Goal: Information Seeking & Learning: Compare options

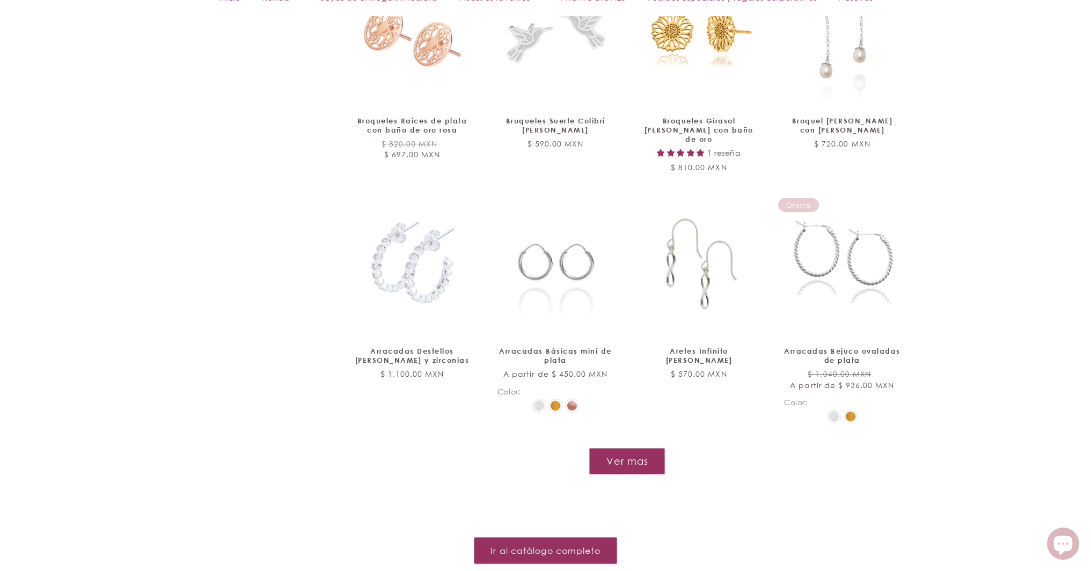
scroll to position [1269, 0]
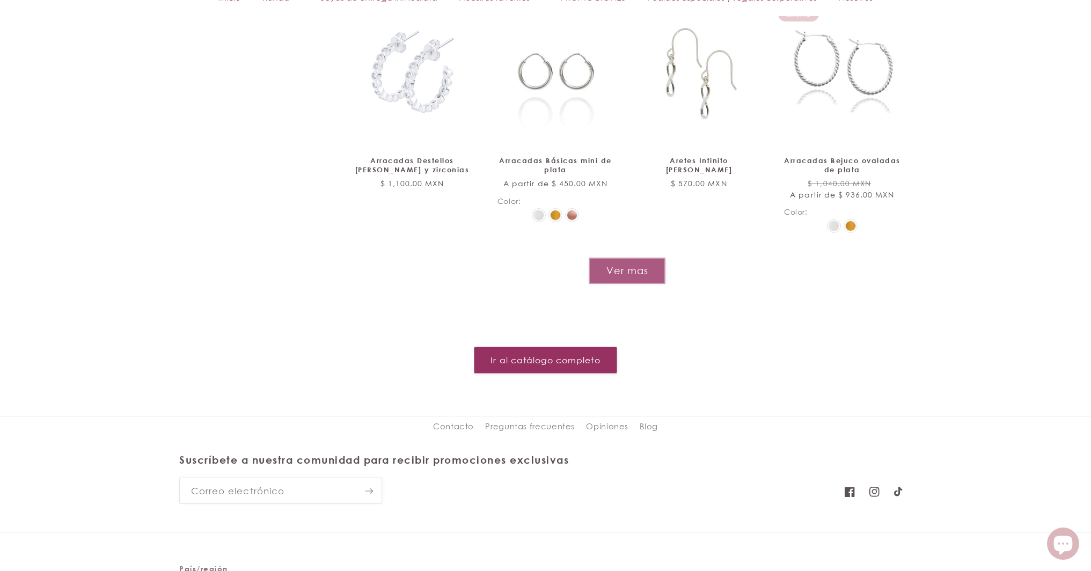
click at [625, 258] on button "Ver mas" at bounding box center [627, 271] width 77 height 26
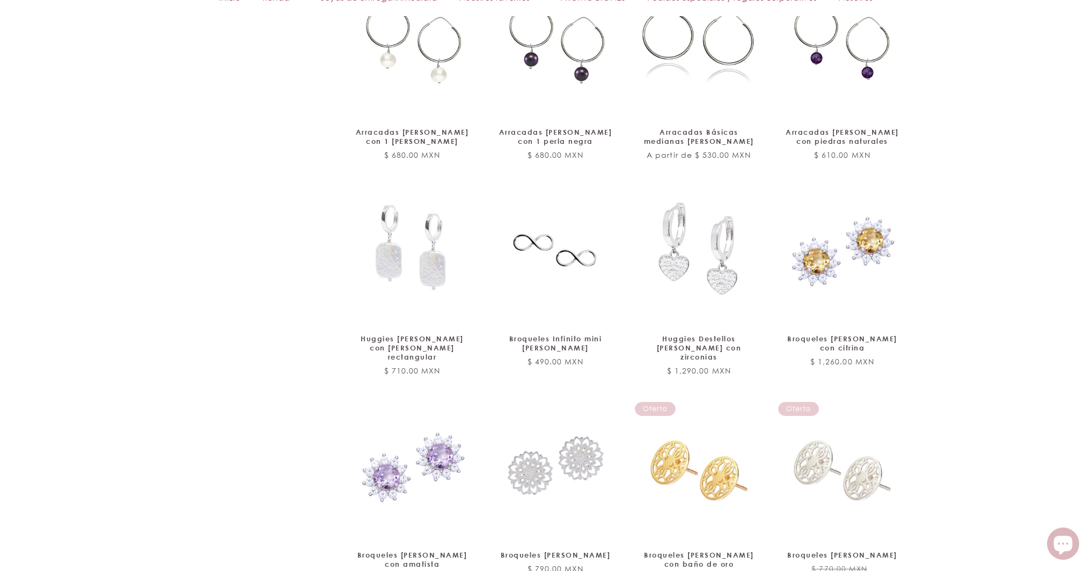
scroll to position [1610, 0]
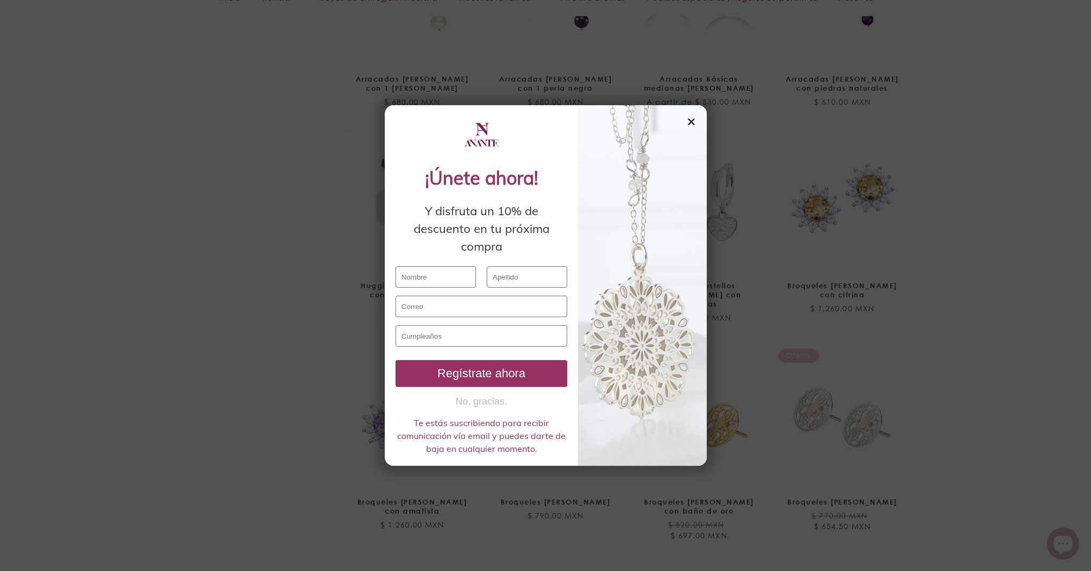
click at [694, 121] on div "✕" at bounding box center [691, 122] width 10 height 12
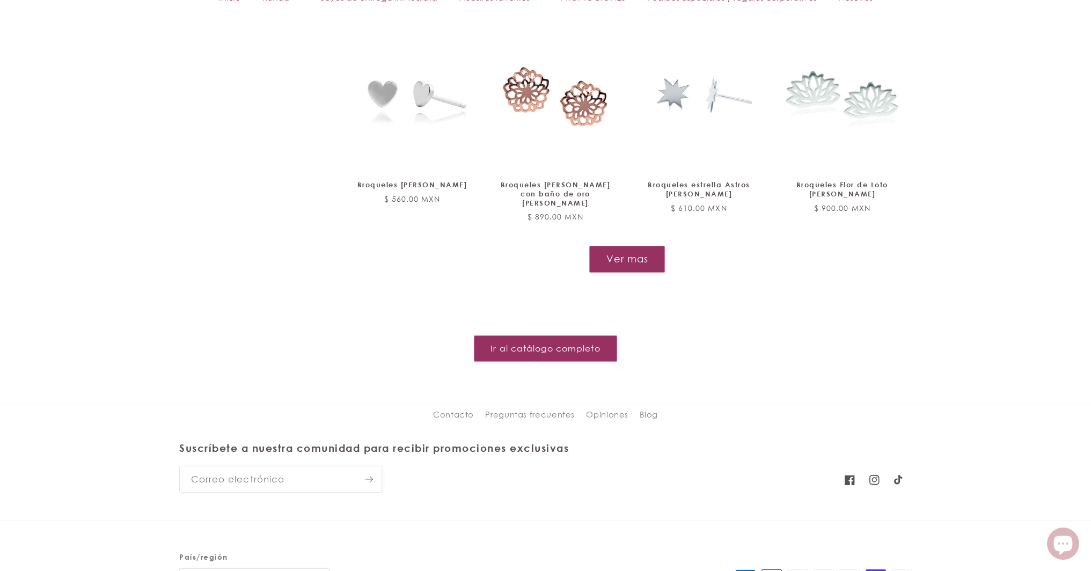
scroll to position [2162, 0]
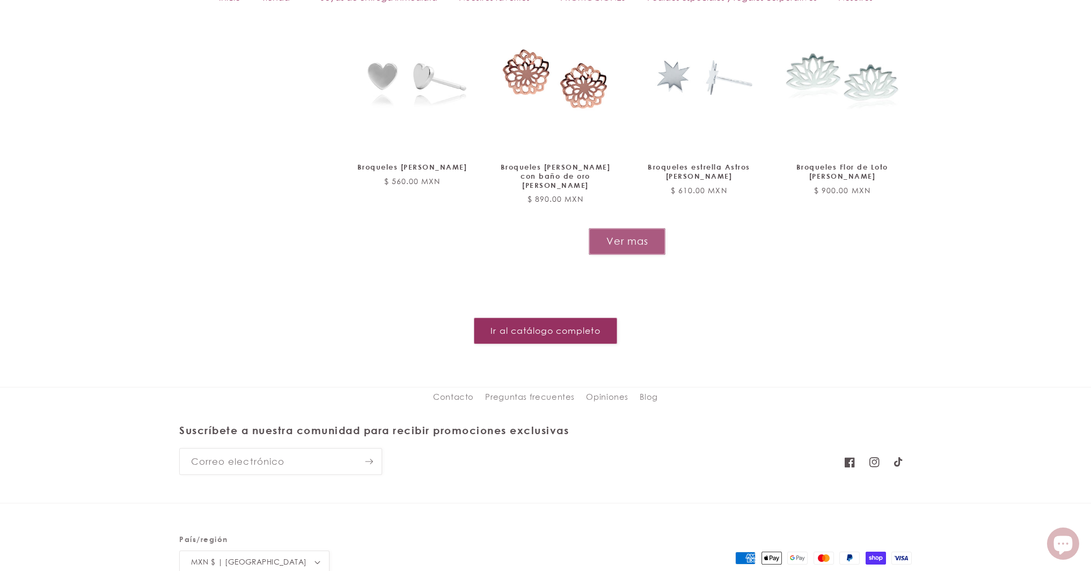
click at [598, 228] on button "Ver mas" at bounding box center [627, 241] width 77 height 26
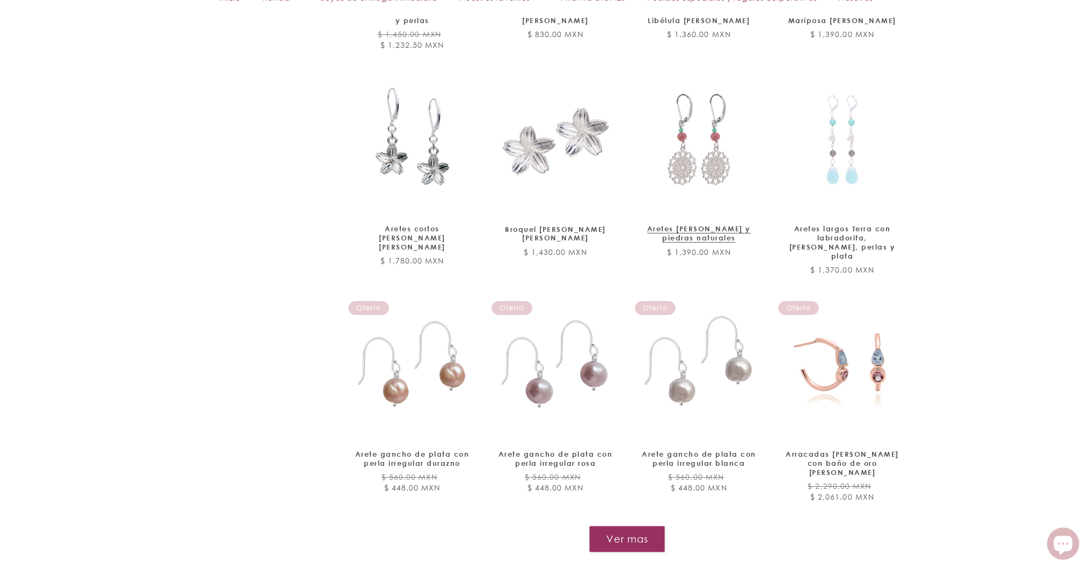
scroll to position [2760, 0]
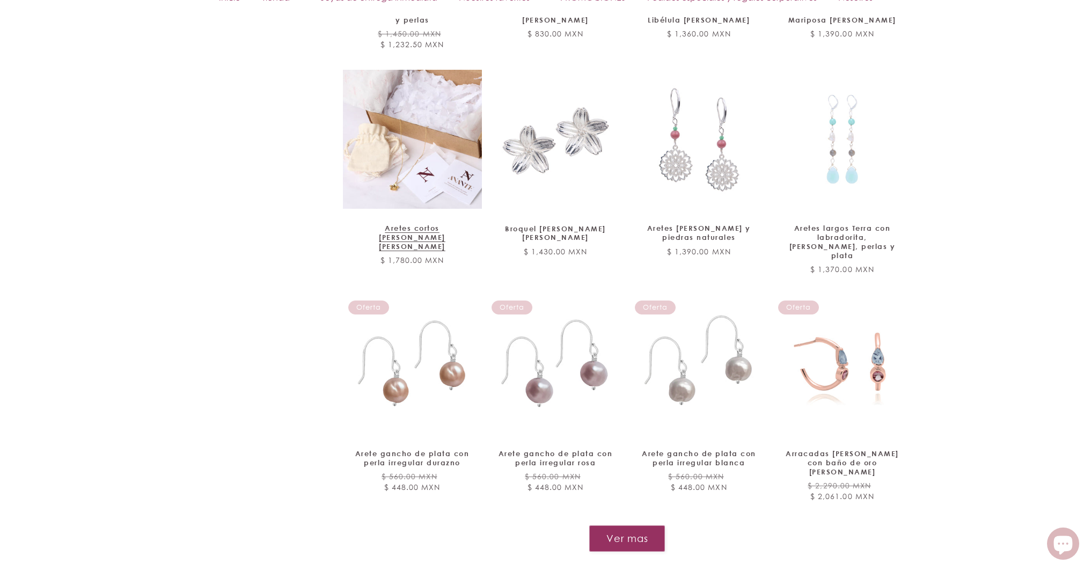
click at [442, 224] on link "Aretes cortos Flor de Cerezo de plata" at bounding box center [412, 237] width 116 height 27
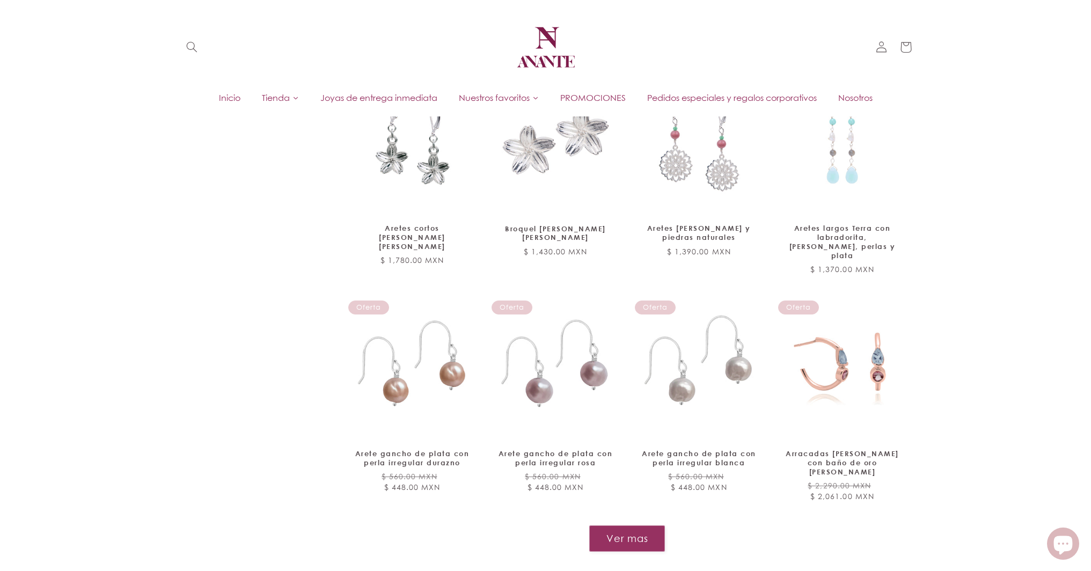
scroll to position [2756, 0]
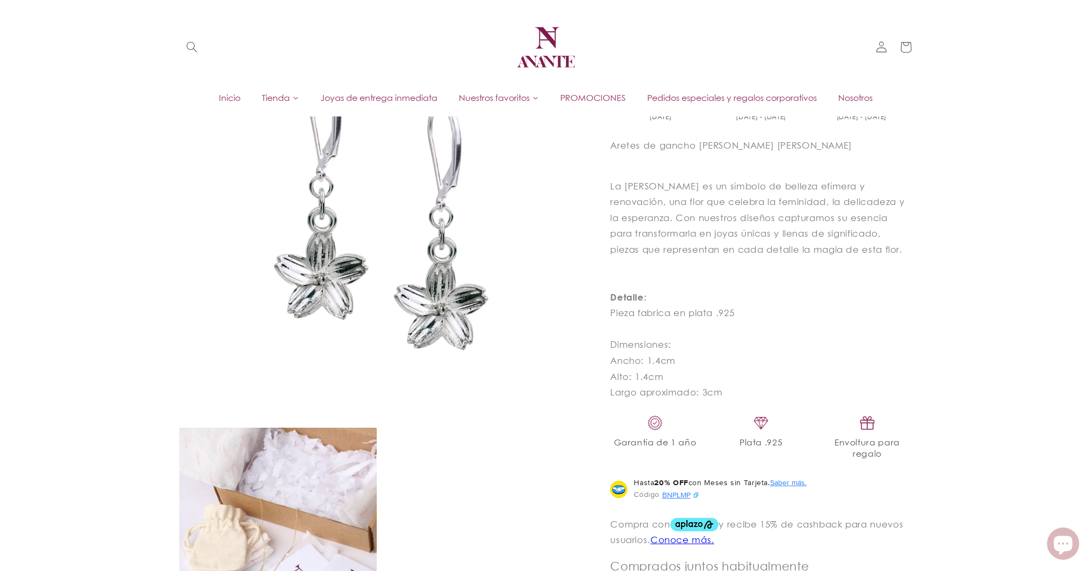
scroll to position [334, 0]
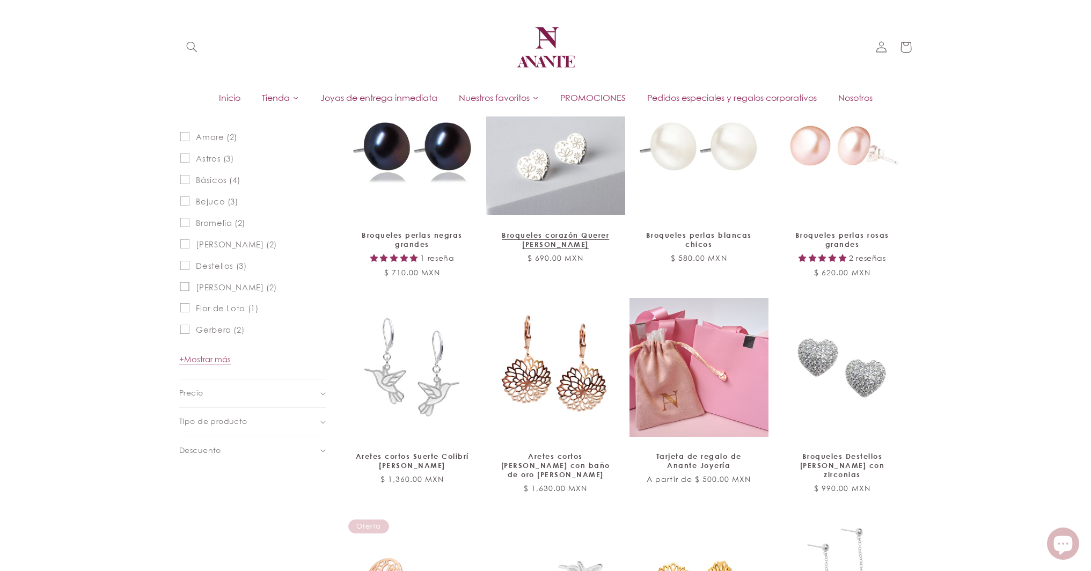
scroll to position [526, 0]
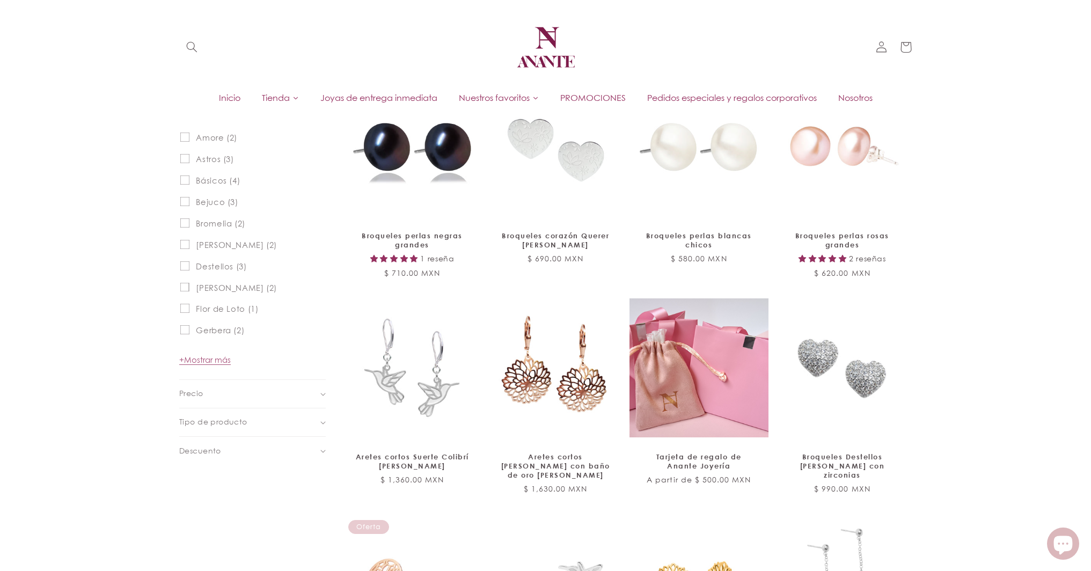
click at [292, 101] on icon at bounding box center [295, 98] width 6 height 6
click at [289, 93] on link "Tienda" at bounding box center [280, 98] width 58 height 16
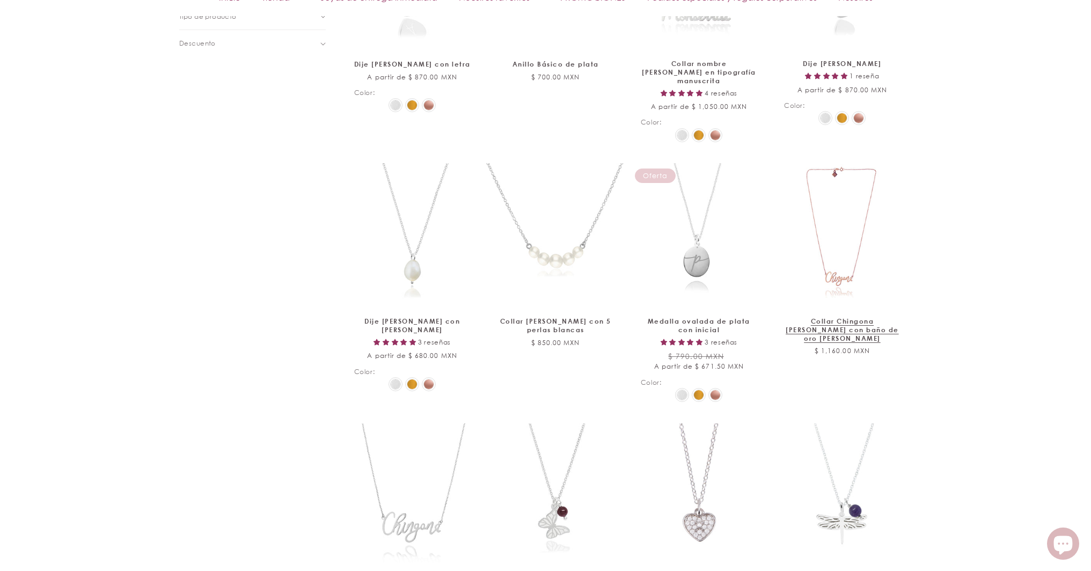
scroll to position [999, 0]
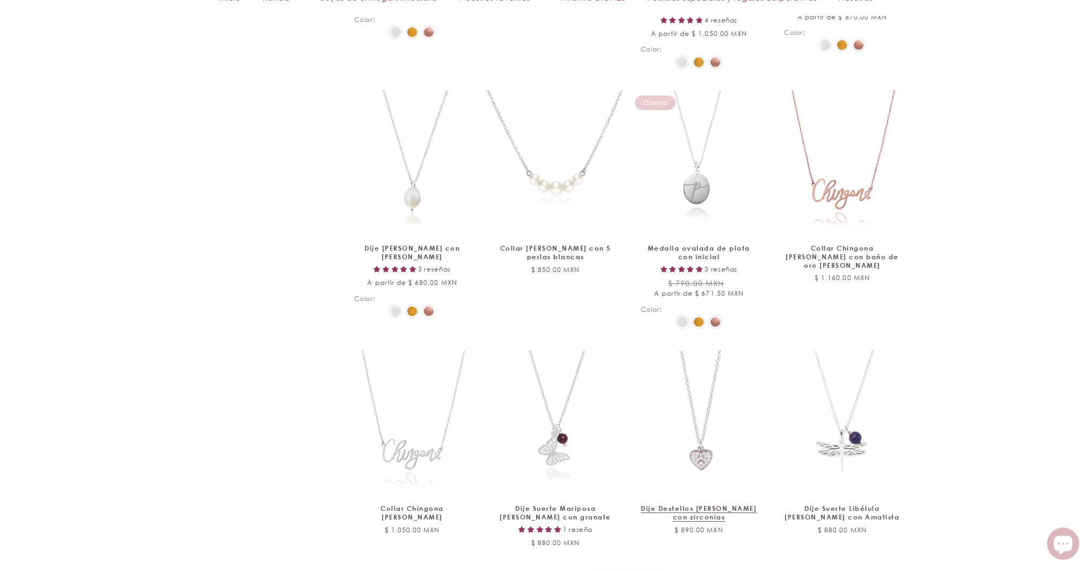
click at [705, 504] on link "Dije Destellos corazón de plata con zirconias" at bounding box center [699, 512] width 116 height 17
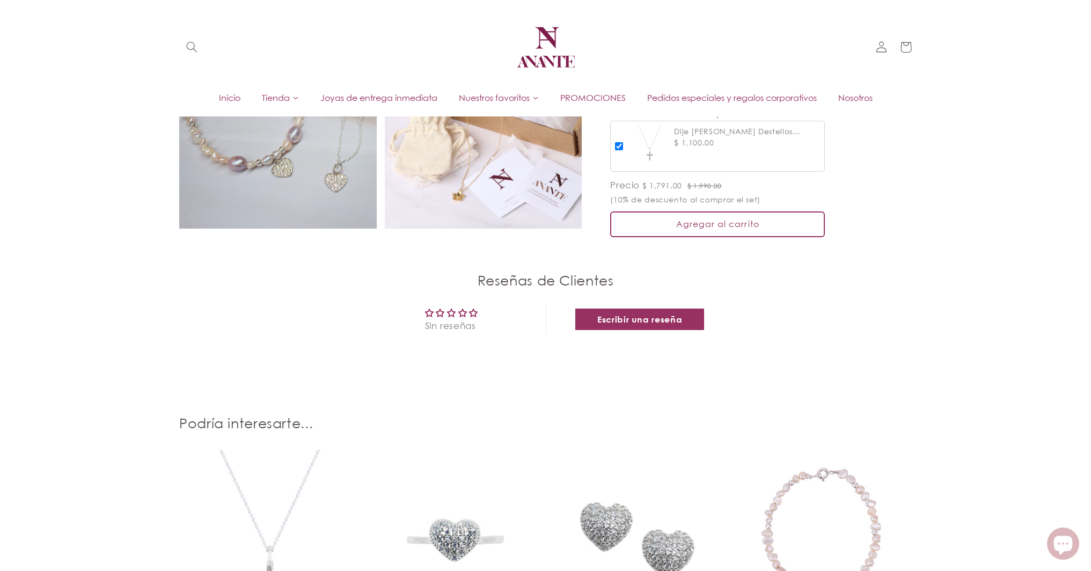
scroll to position [687, 0]
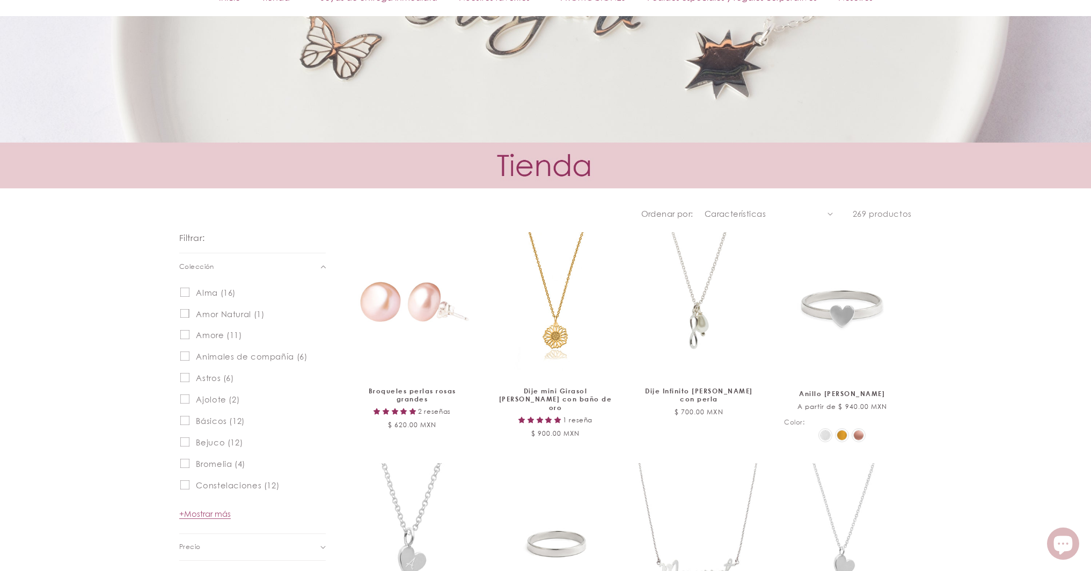
scroll to position [713, 0]
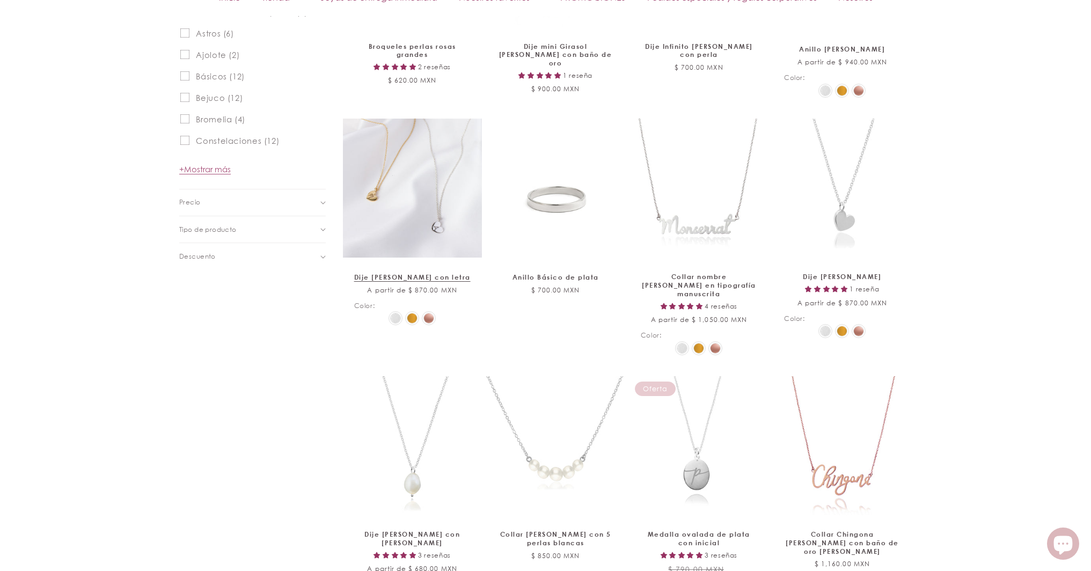
click at [420, 273] on link "Dije [PERSON_NAME] con letra" at bounding box center [412, 277] width 116 height 9
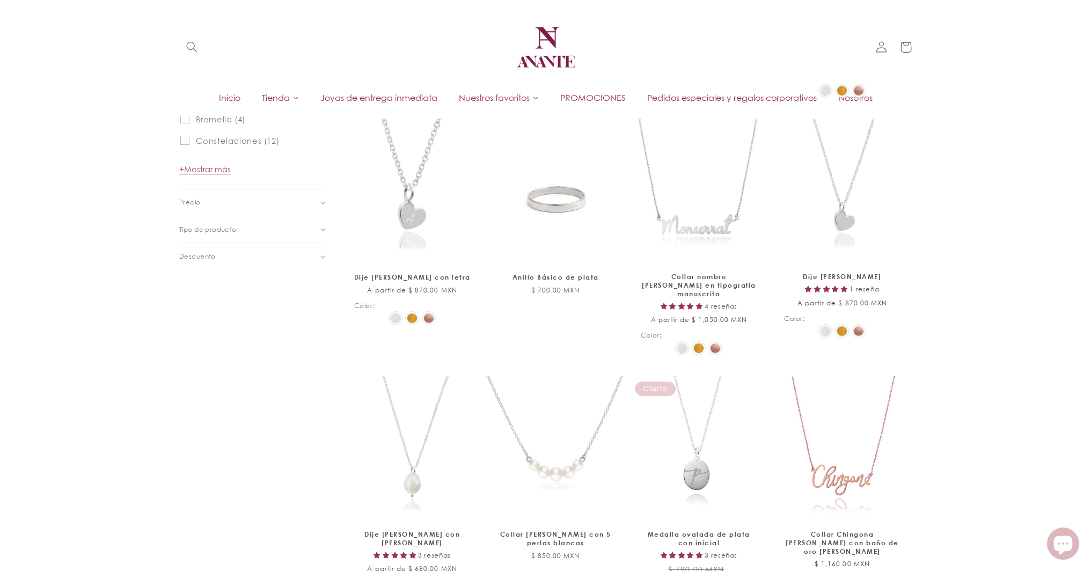
scroll to position [710, 0]
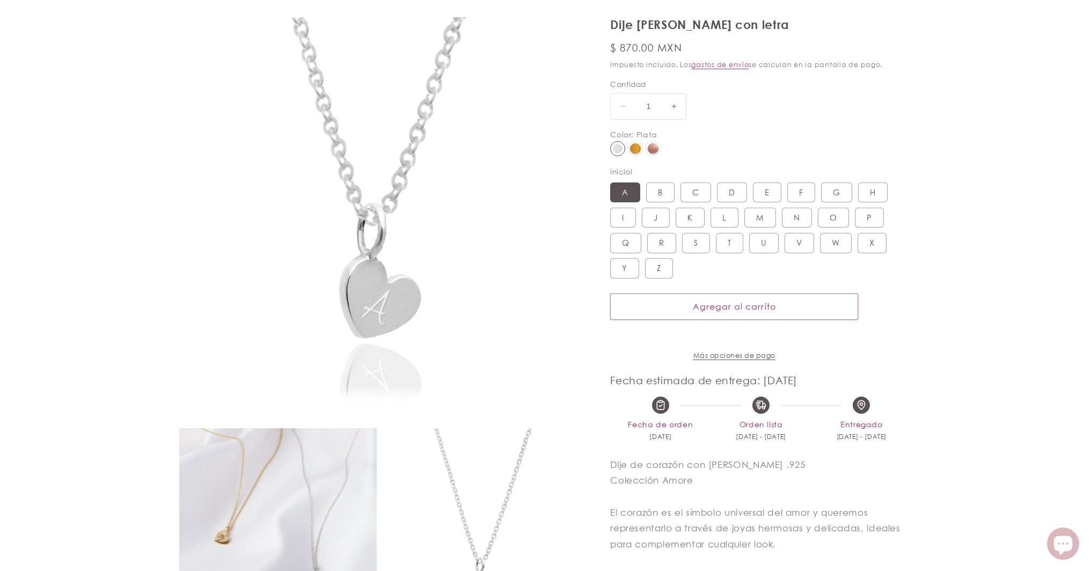
select select "{"isForProduct":true,"id":43715992715418,"title":"Plata / A","available":true,"…"
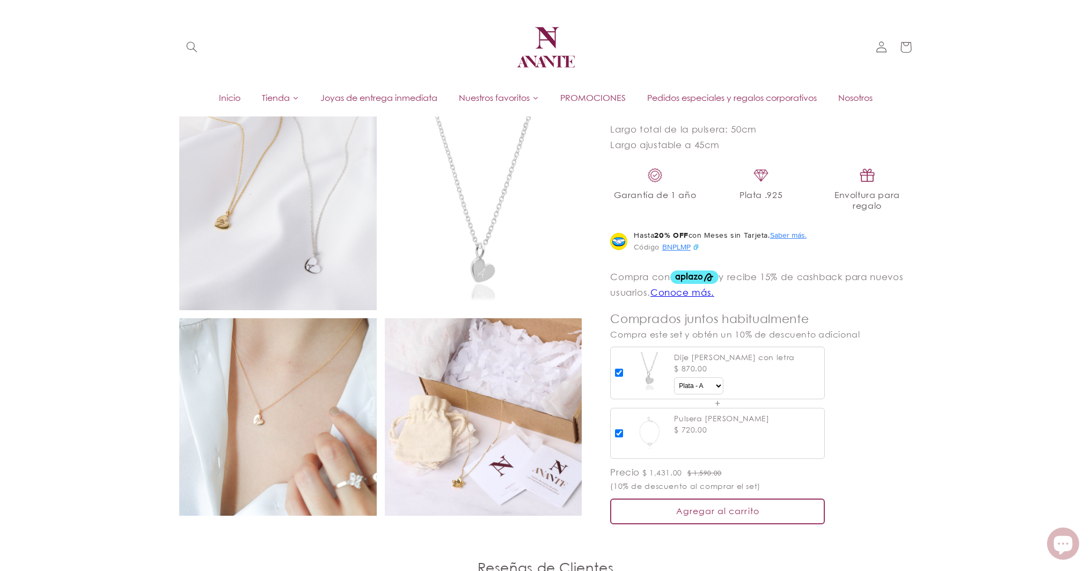
scroll to position [3, 0]
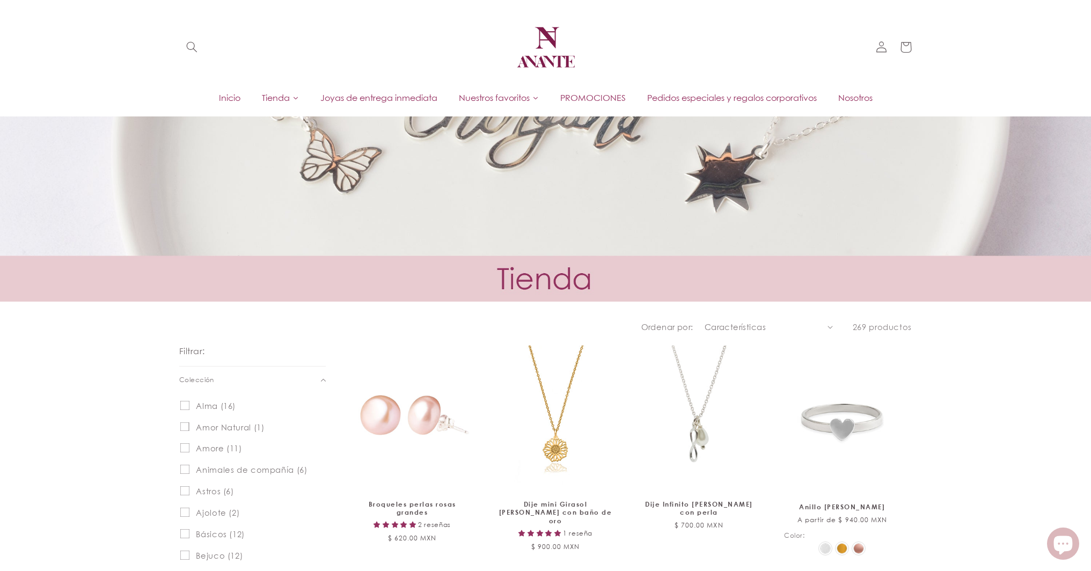
scroll to position [74, 0]
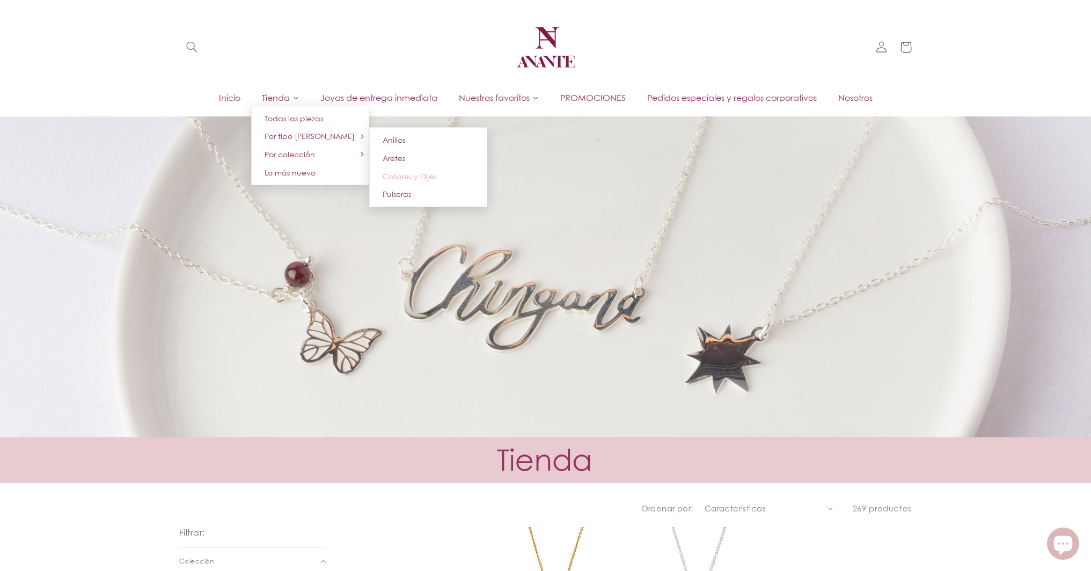
click at [437, 172] on link "Collares y Dijes" at bounding box center [428, 176] width 118 height 18
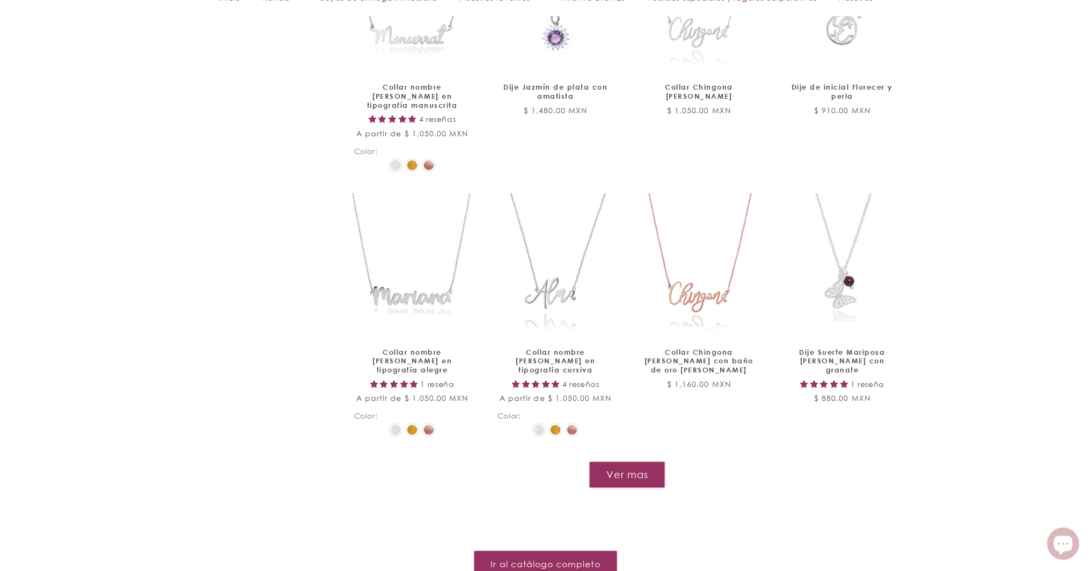
scroll to position [1309, 0]
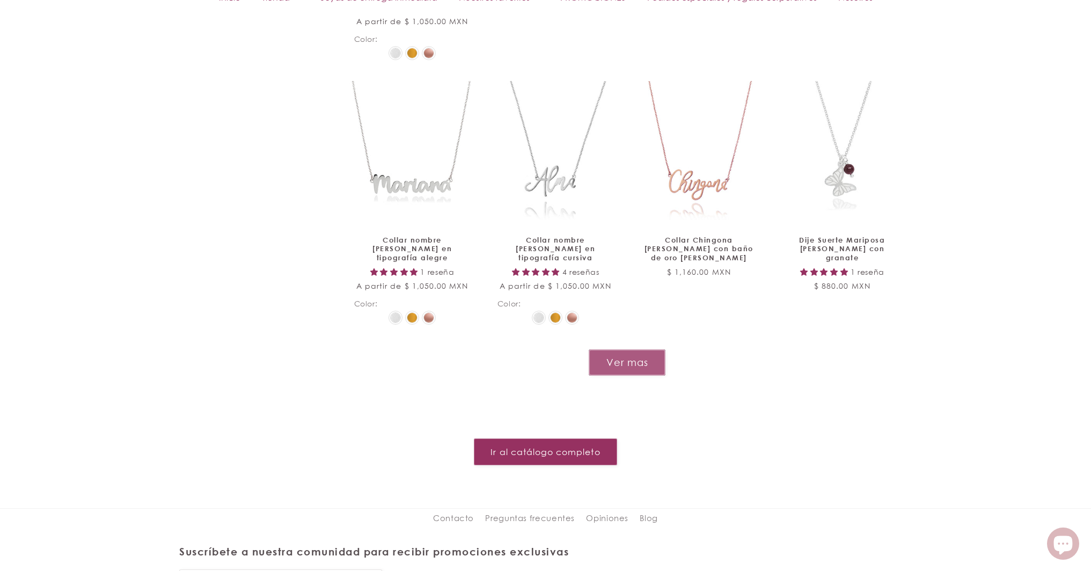
click at [625, 349] on button "Ver mas" at bounding box center [627, 362] width 77 height 26
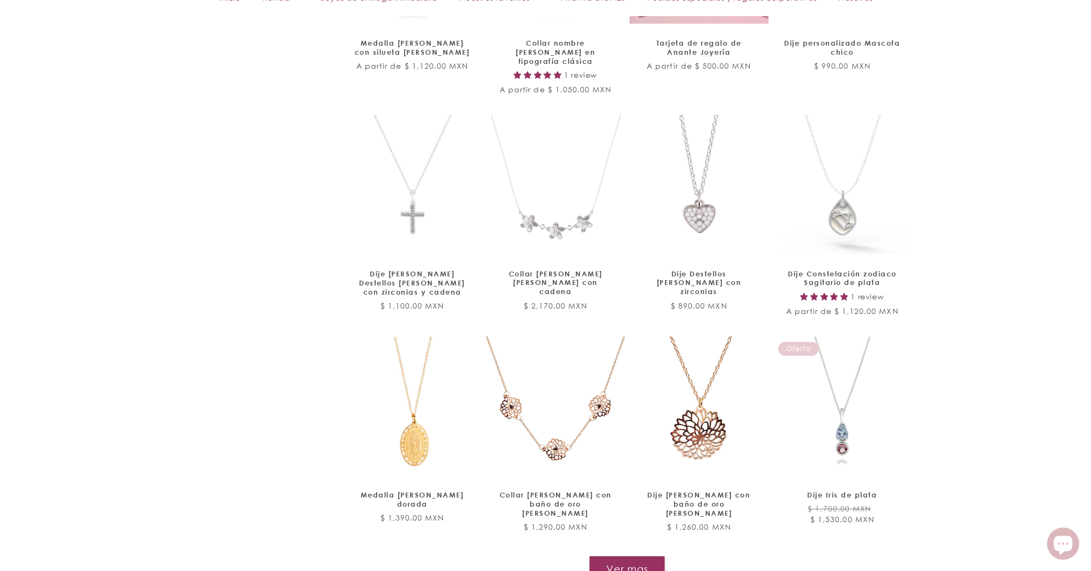
scroll to position [2093, 0]
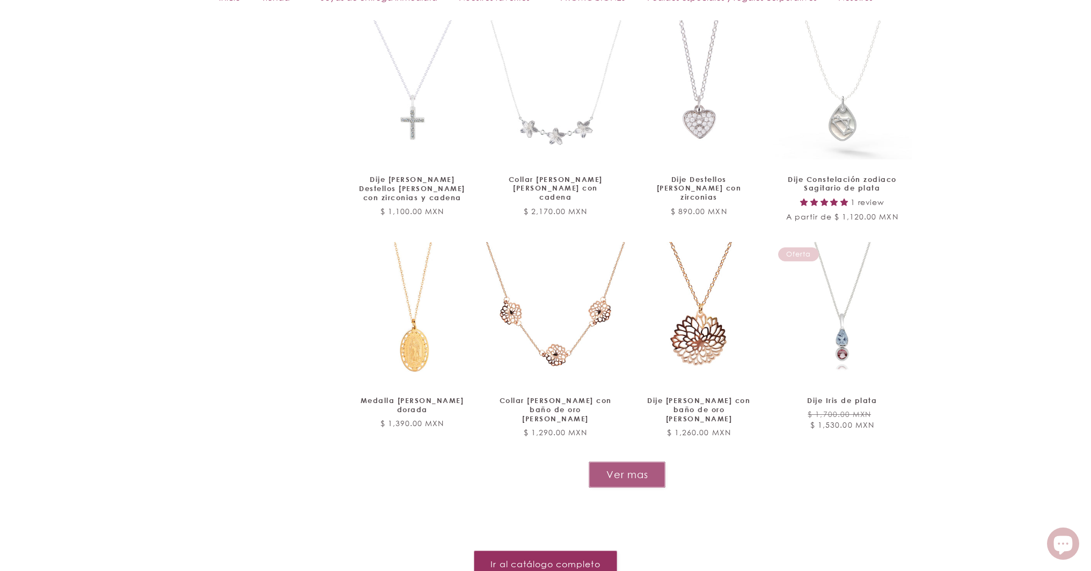
click at [636, 462] on button "Ver mas" at bounding box center [627, 475] width 77 height 26
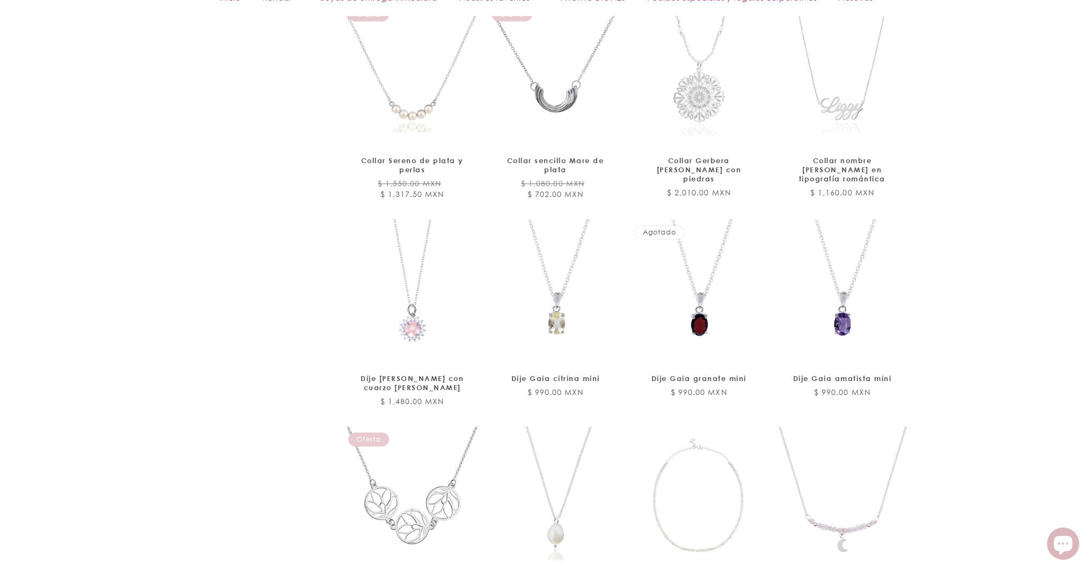
scroll to position [2961, 0]
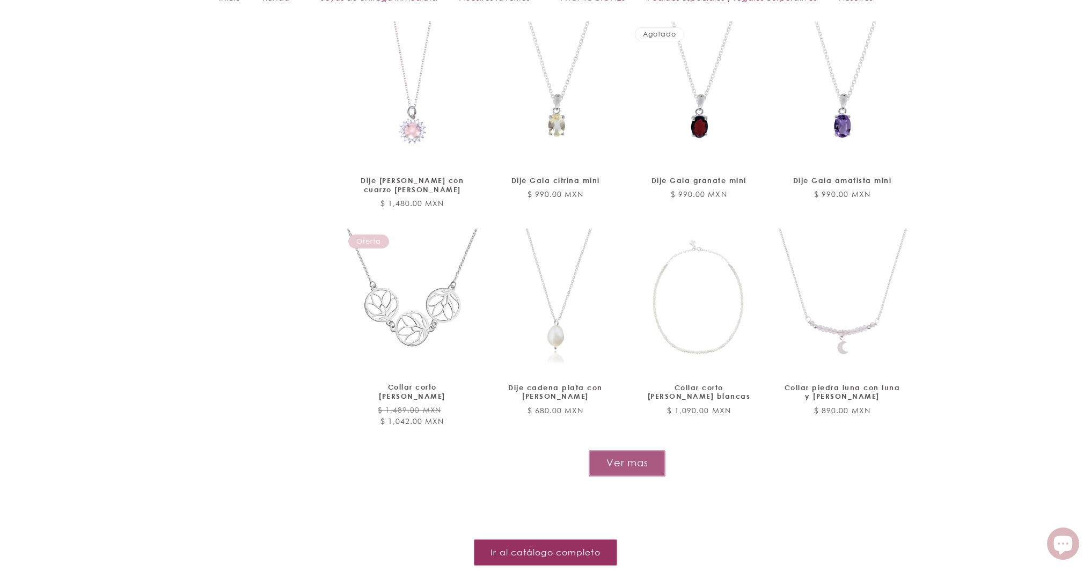
click at [641, 450] on button "Ver mas" at bounding box center [627, 463] width 77 height 26
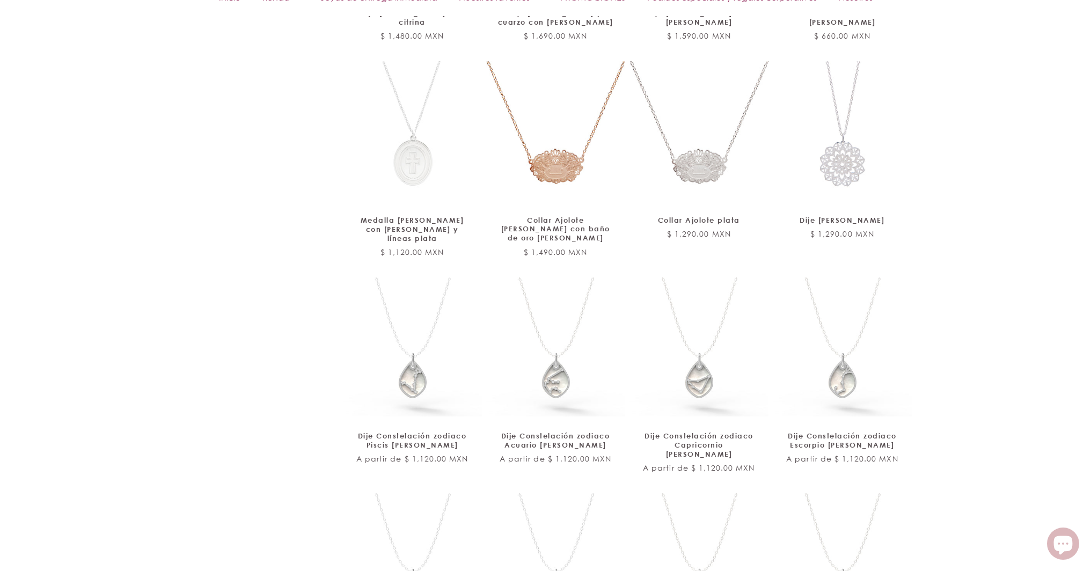
scroll to position [3778, 0]
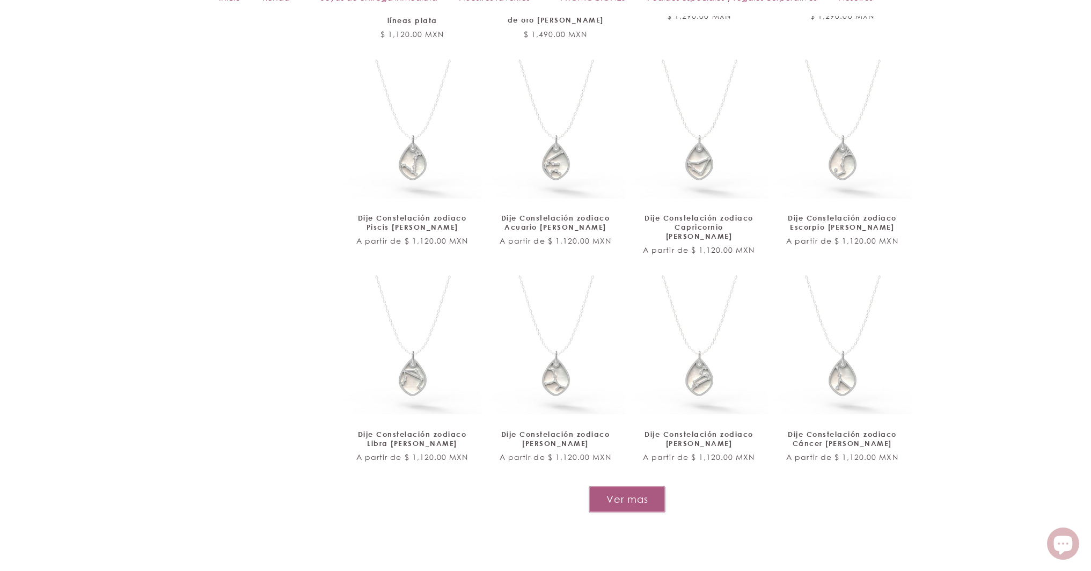
click at [640, 486] on button "Ver mas" at bounding box center [627, 499] width 77 height 26
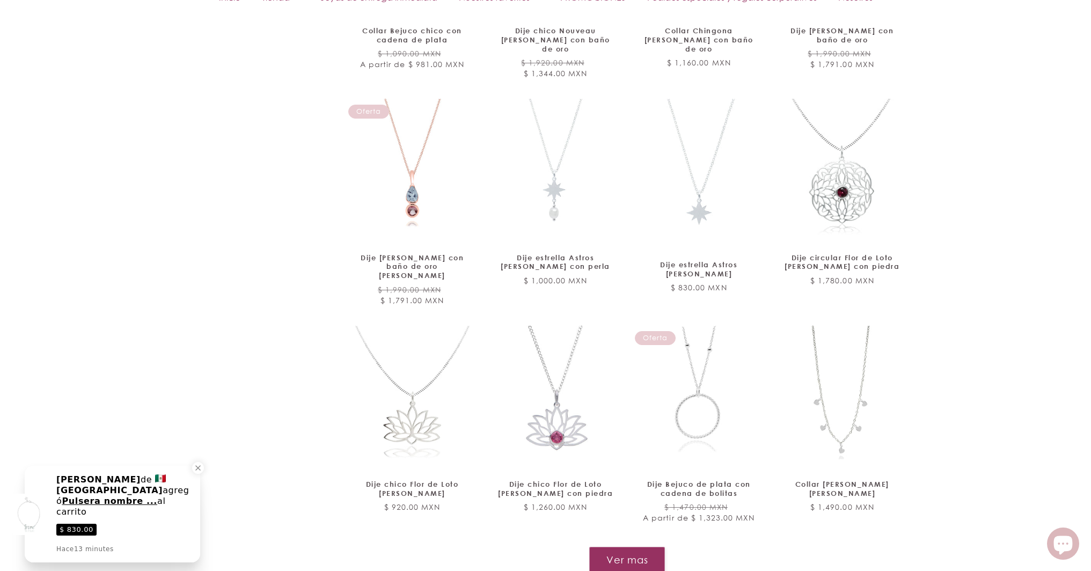
scroll to position [4606, 0]
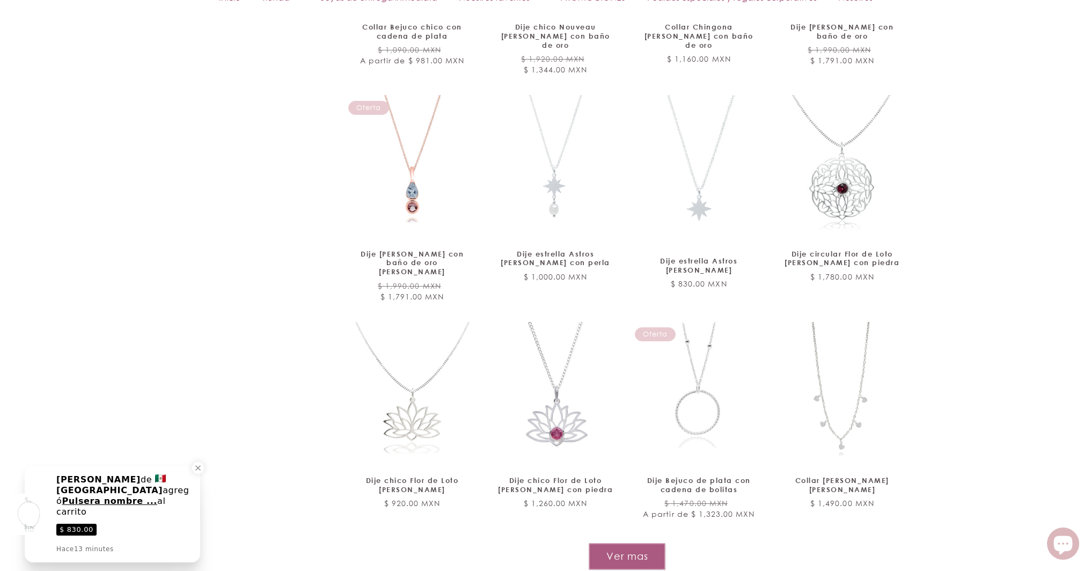
click at [628, 543] on button "Ver mas" at bounding box center [627, 556] width 77 height 26
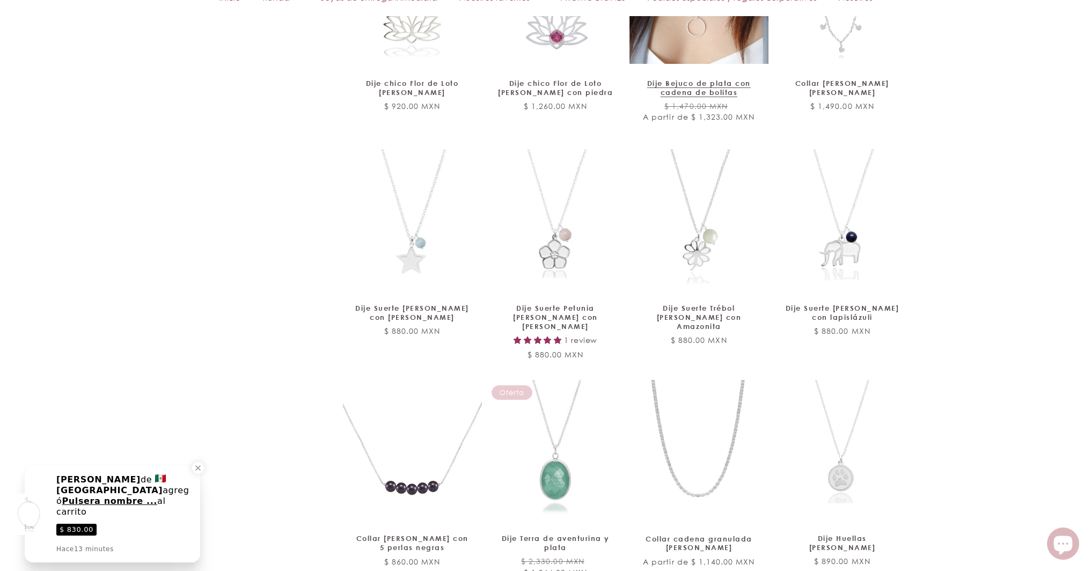
scroll to position [5025, 0]
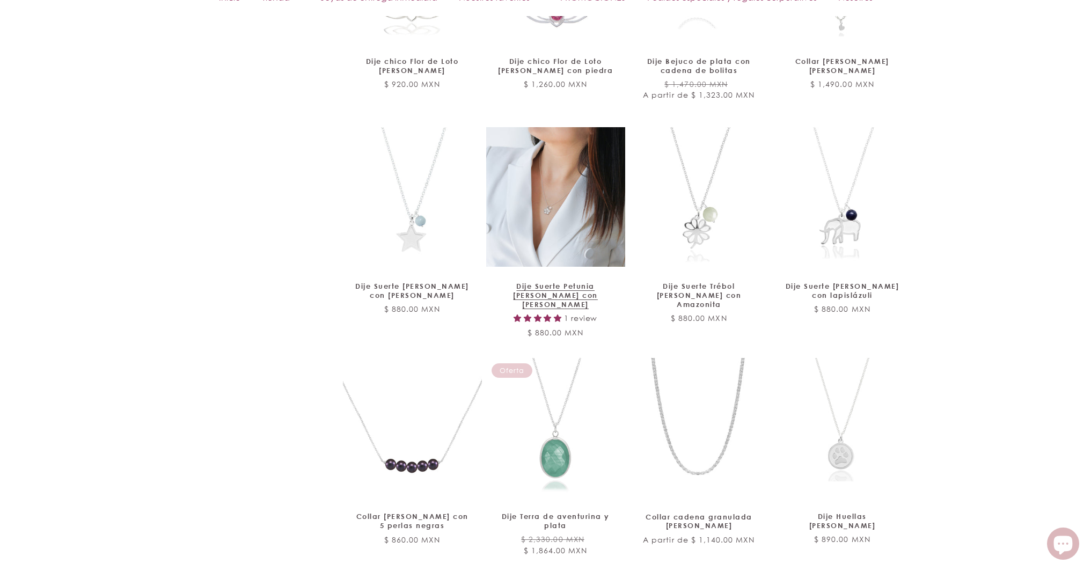
click at [573, 282] on link "Dije Suerte Petunia de plata con Cuarzo Rosa" at bounding box center [555, 295] width 116 height 27
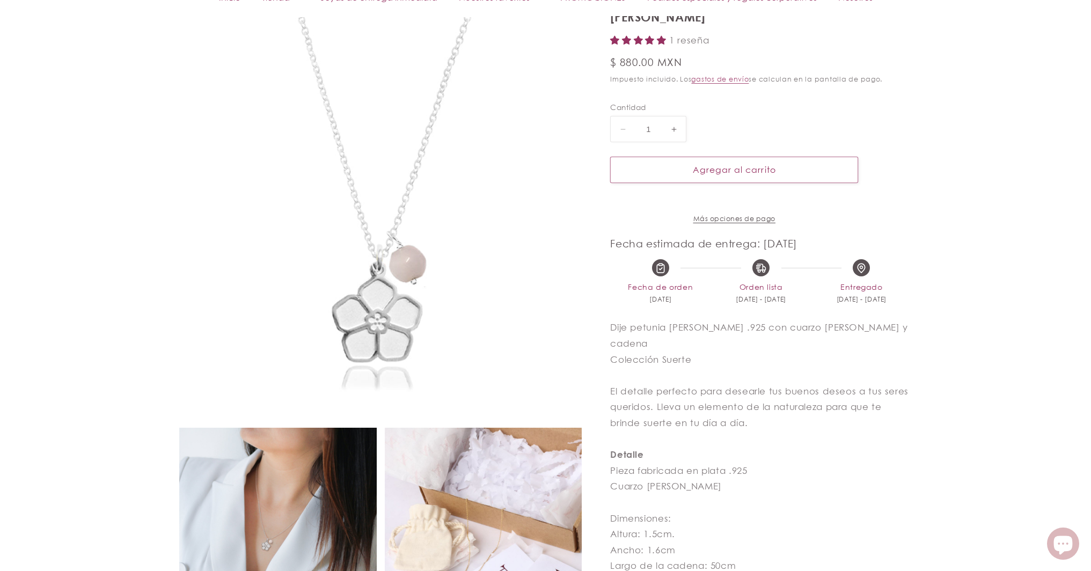
scroll to position [552, 0]
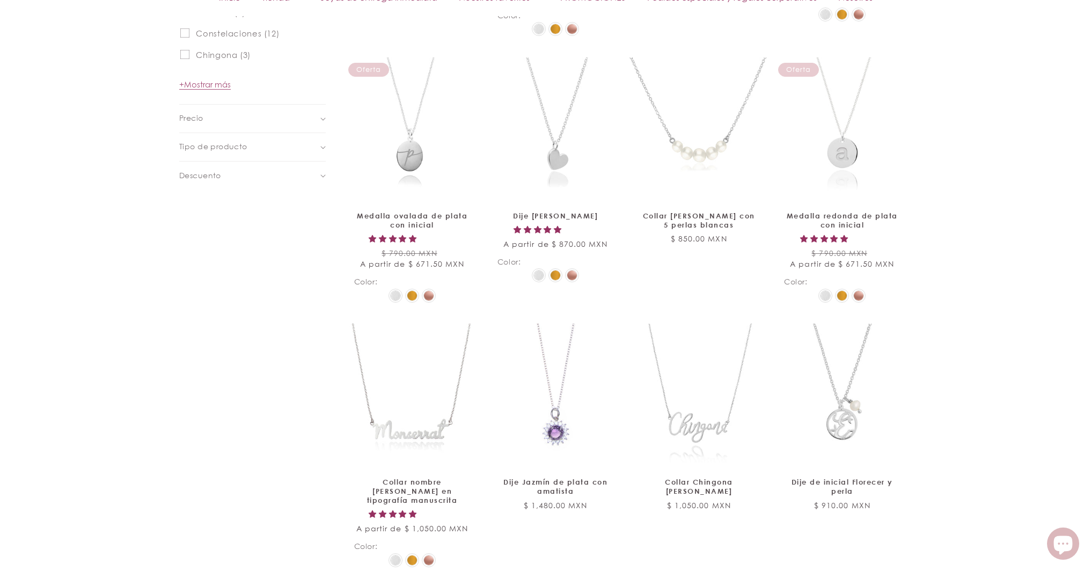
scroll to position [1265, 0]
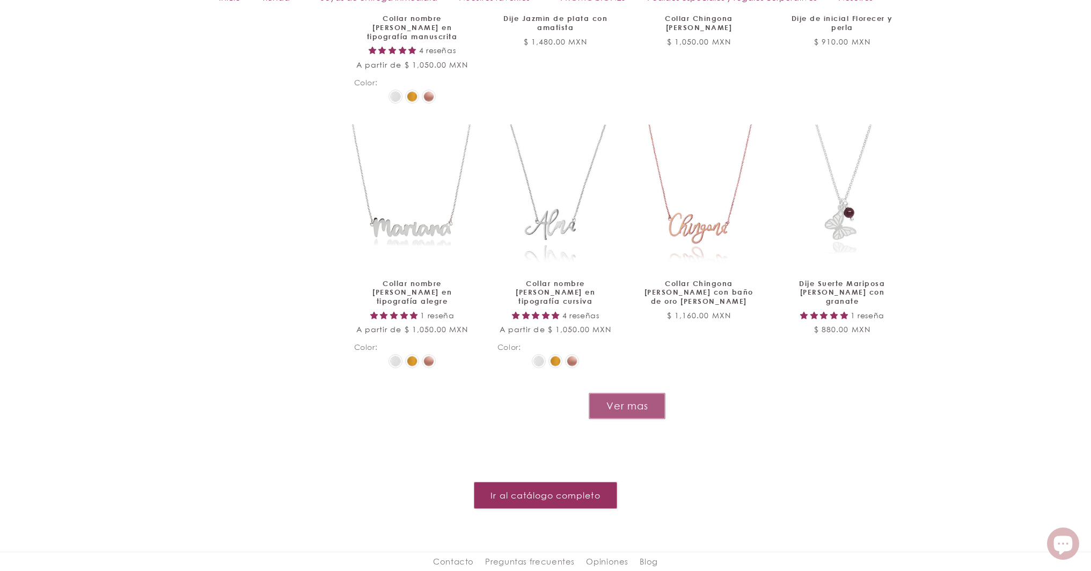
click at [642, 393] on button "Ver mas" at bounding box center [627, 406] width 77 height 26
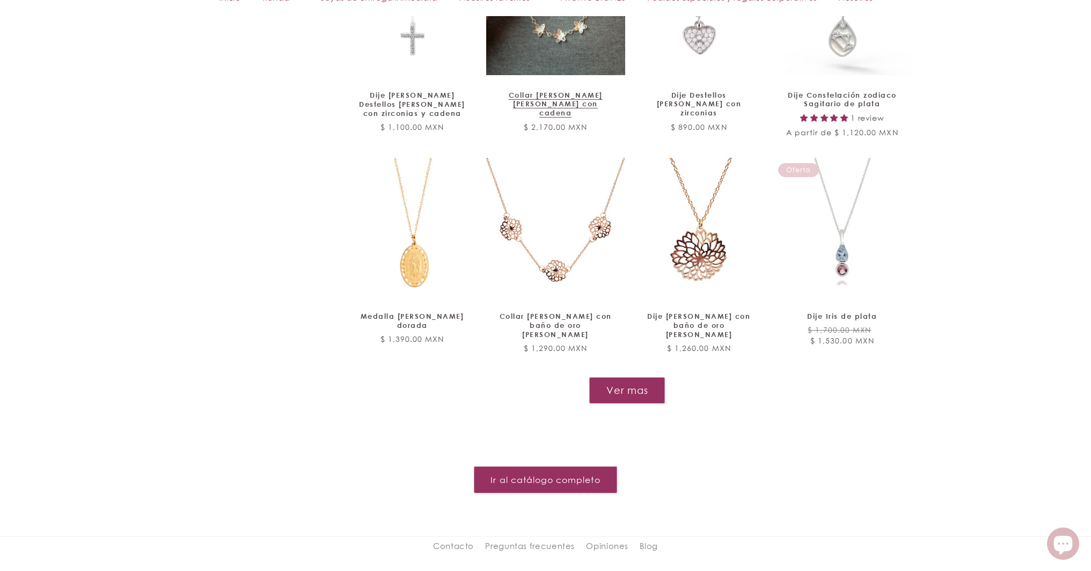
scroll to position [2328, 0]
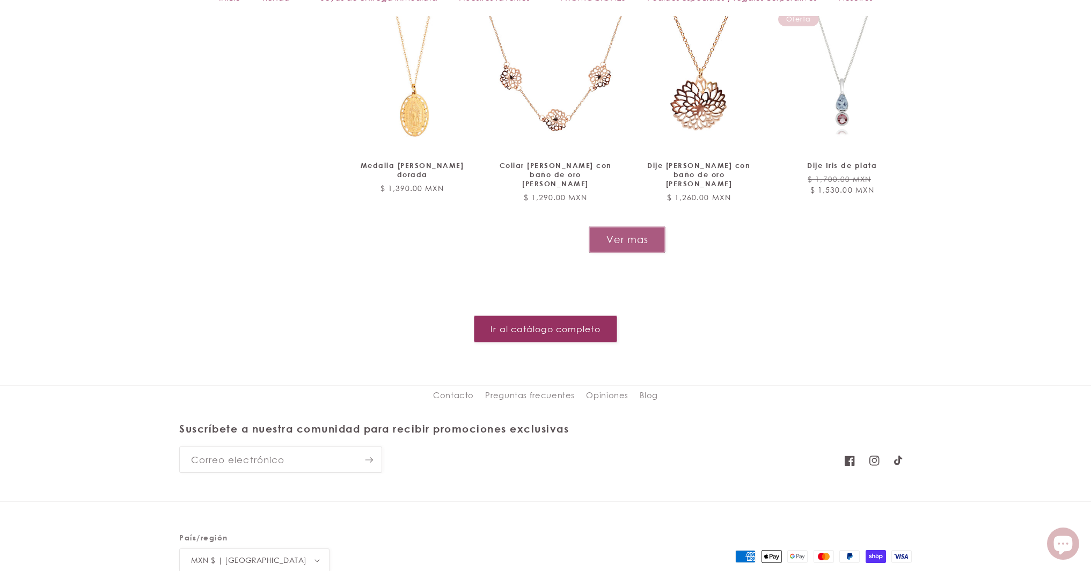
click at [625, 226] on button "Ver mas" at bounding box center [627, 239] width 77 height 26
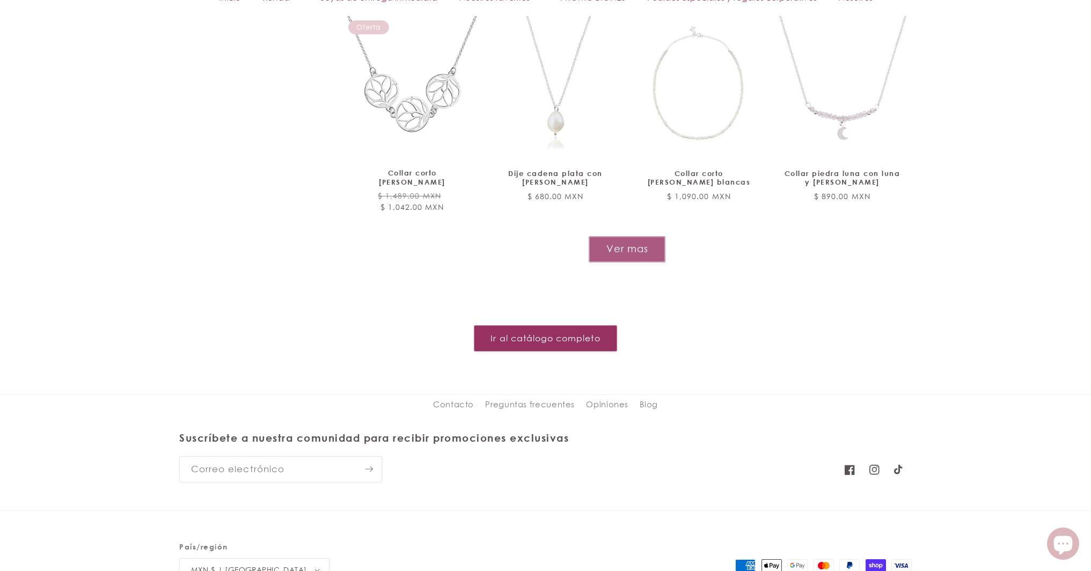
click at [629, 236] on button "Ver mas" at bounding box center [627, 249] width 77 height 26
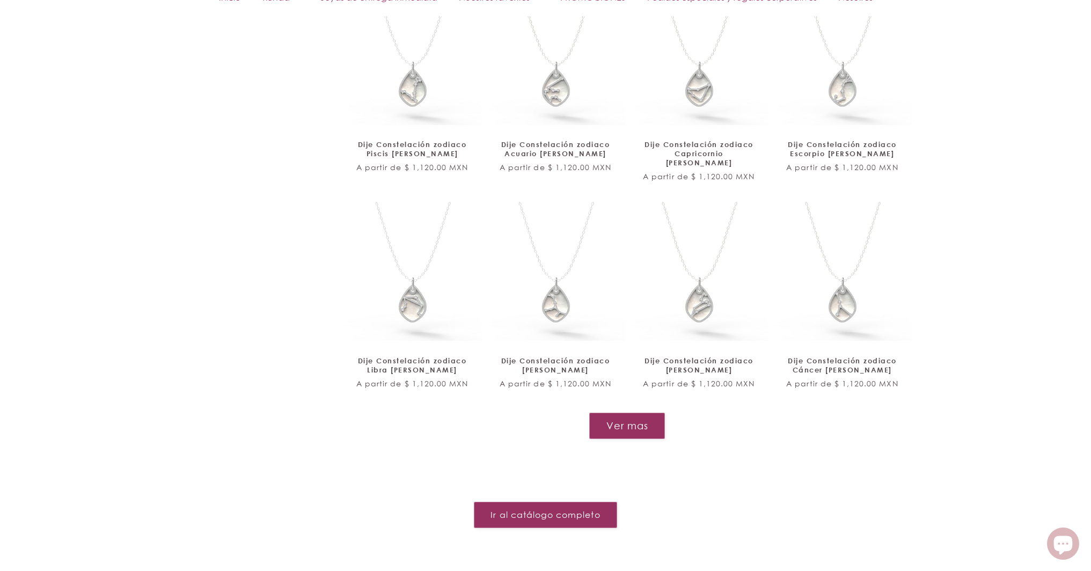
scroll to position [3855, 0]
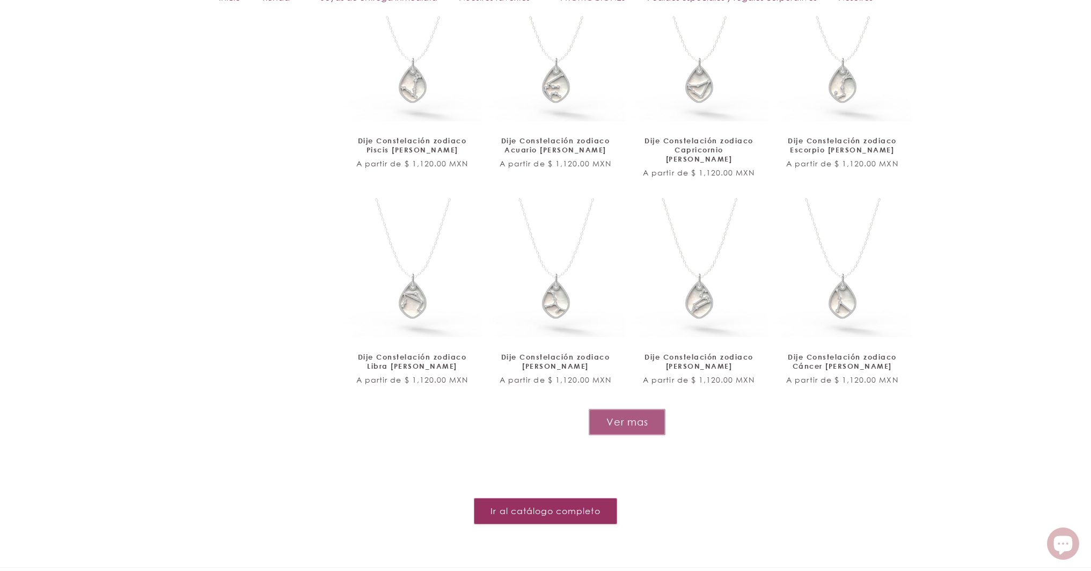
click at [615, 409] on button "Ver mas" at bounding box center [627, 422] width 77 height 26
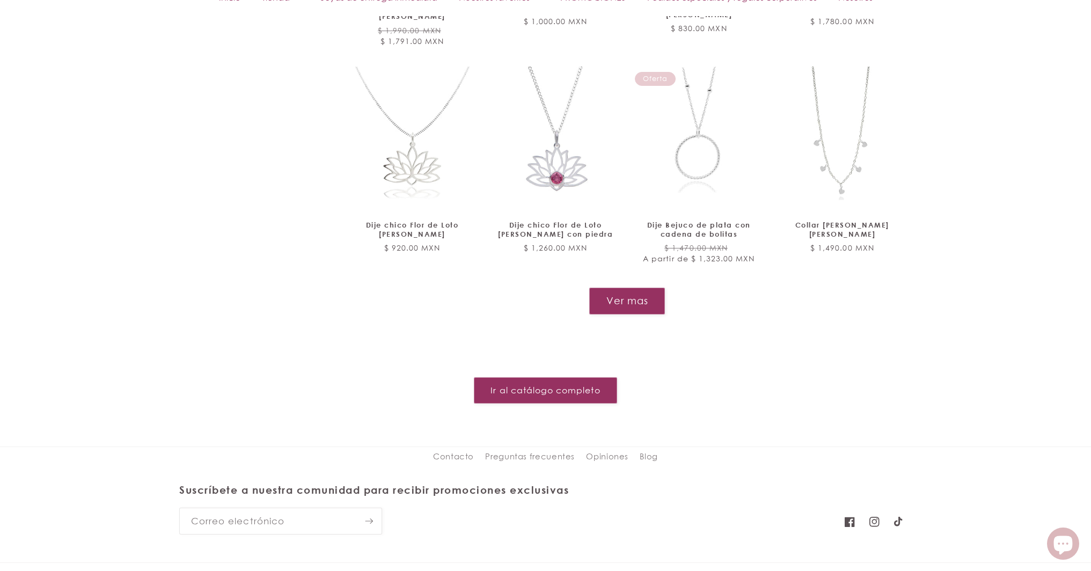
scroll to position [4866, 0]
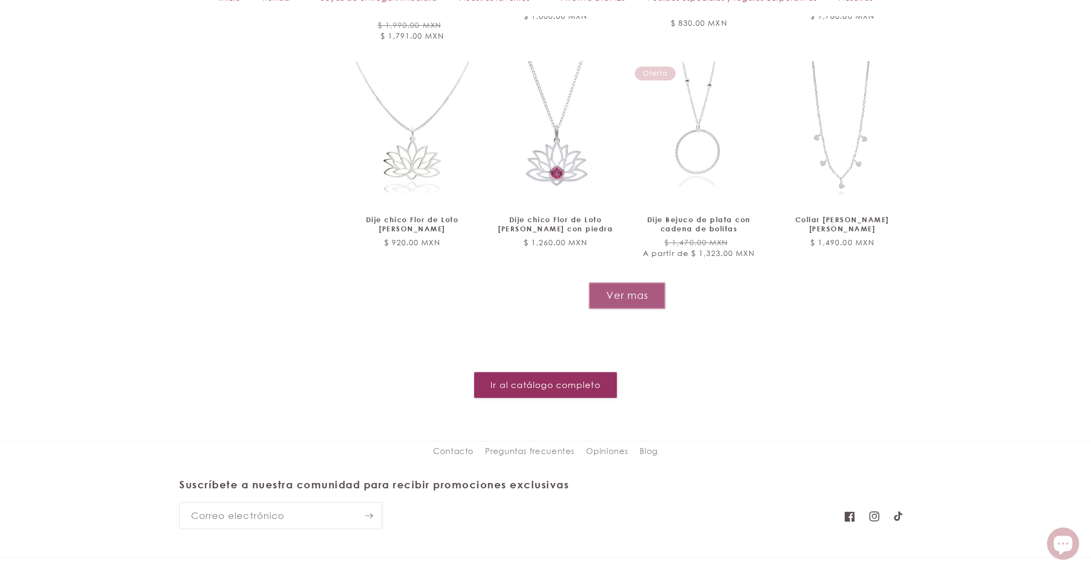
click at [635, 282] on button "Ver mas" at bounding box center [627, 295] width 77 height 26
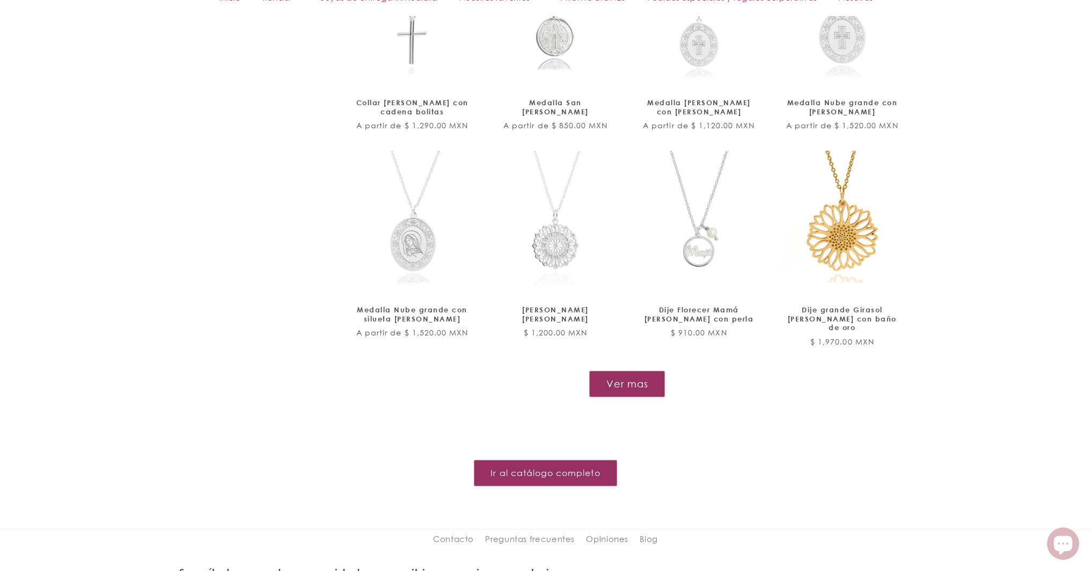
scroll to position [5746, 0]
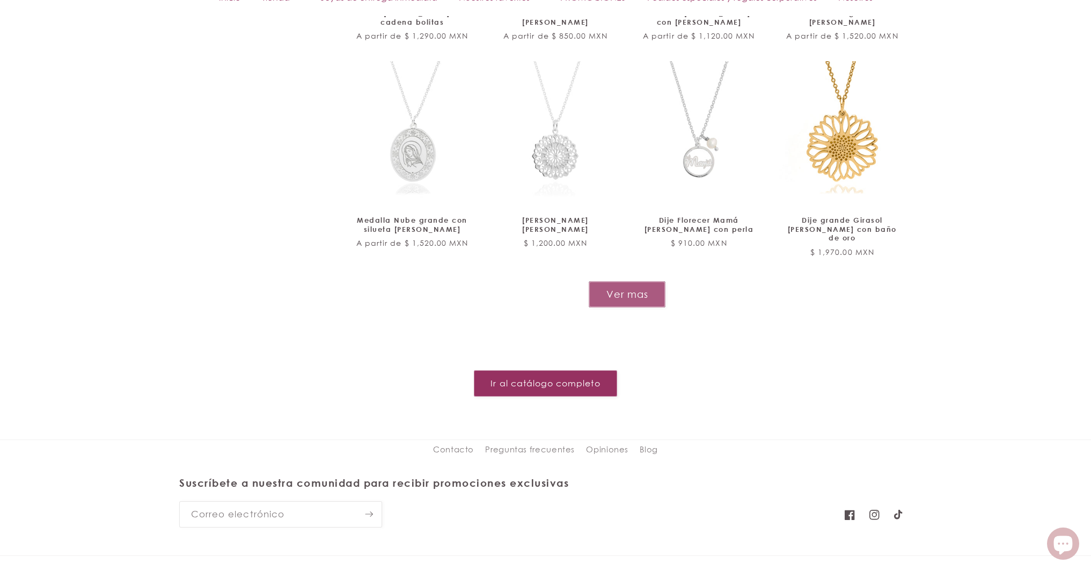
click at [627, 281] on button "Ver mas" at bounding box center [627, 294] width 77 height 26
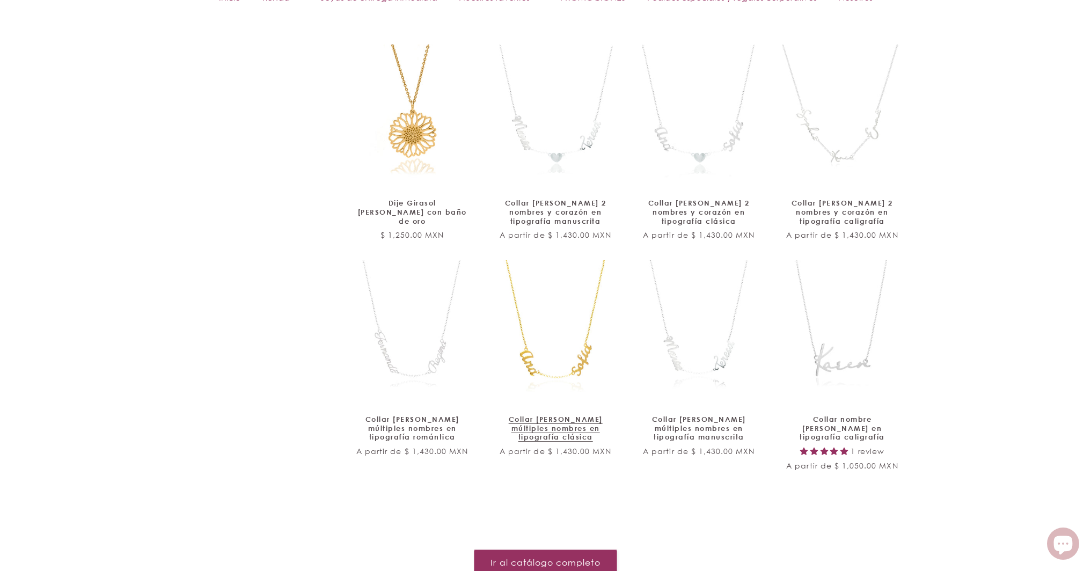
scroll to position [6156, 0]
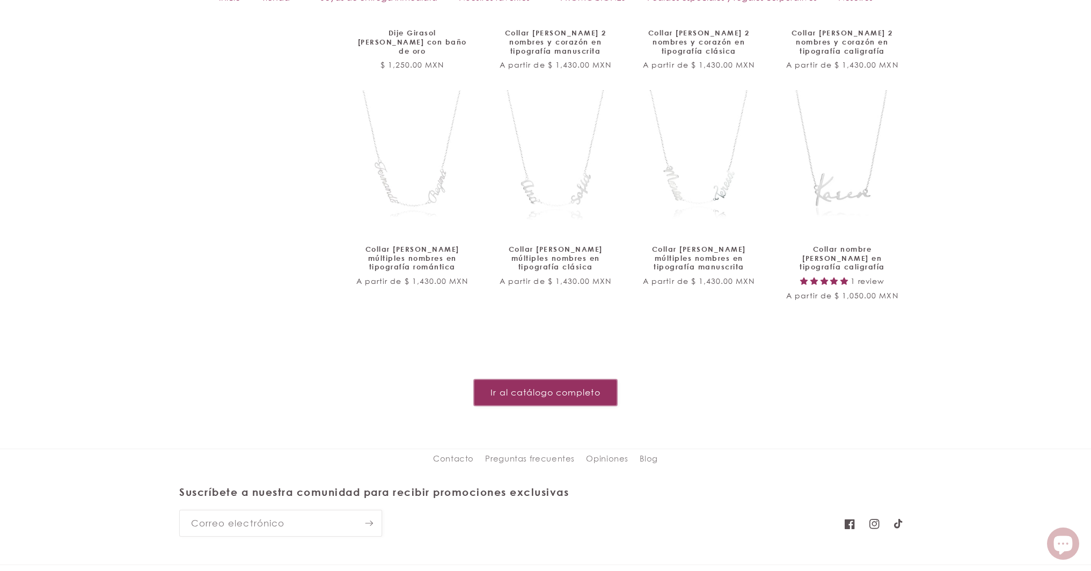
click at [578, 379] on link "Ir al catálogo completo" at bounding box center [545, 392] width 143 height 26
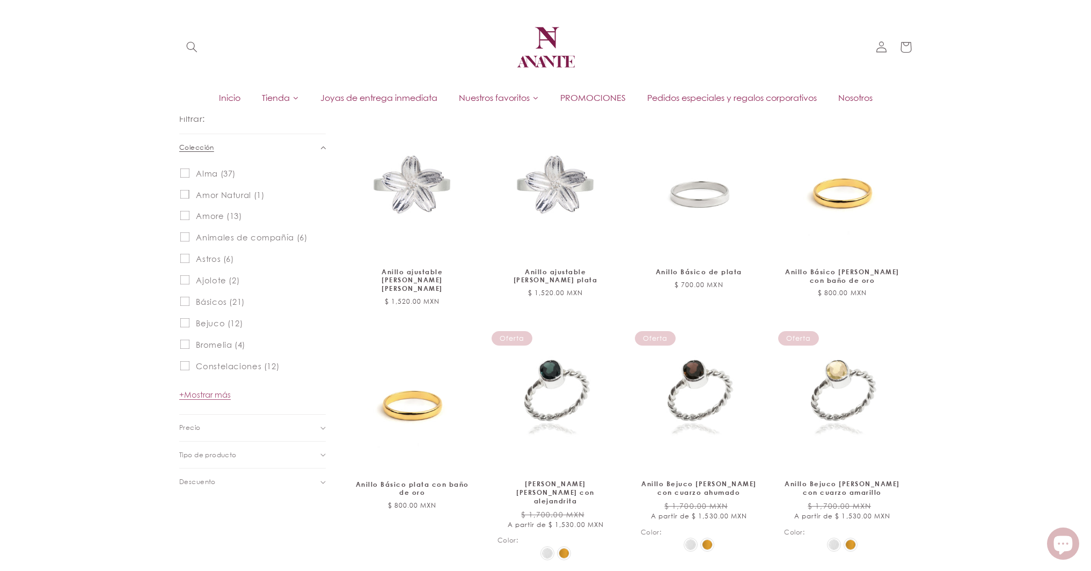
scroll to position [115, 0]
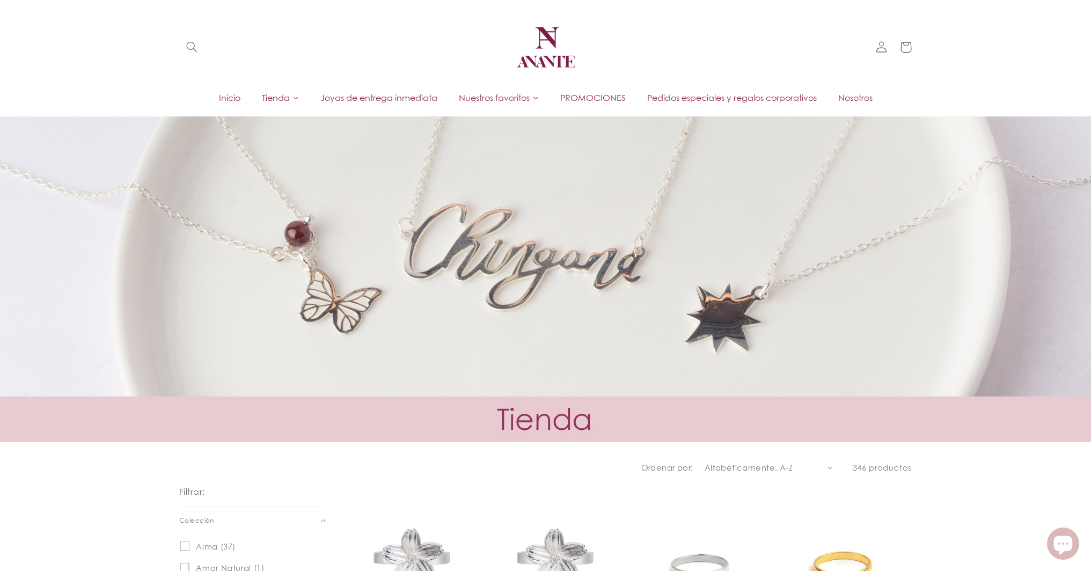
click at [284, 100] on span "Tienda" at bounding box center [276, 98] width 28 height 12
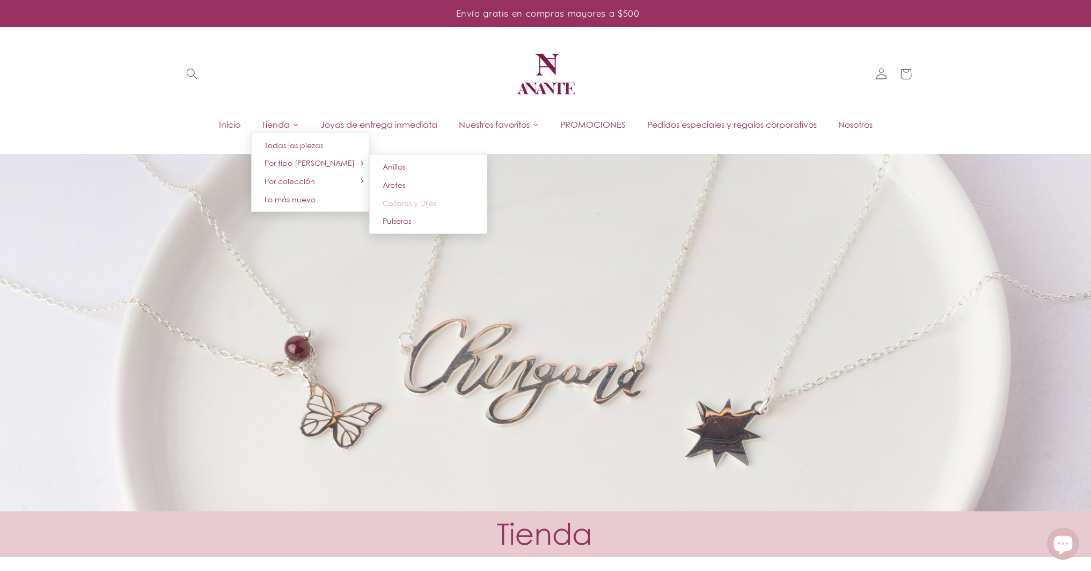
click at [415, 200] on span "Collares y Dijes" at bounding box center [410, 203] width 54 height 9
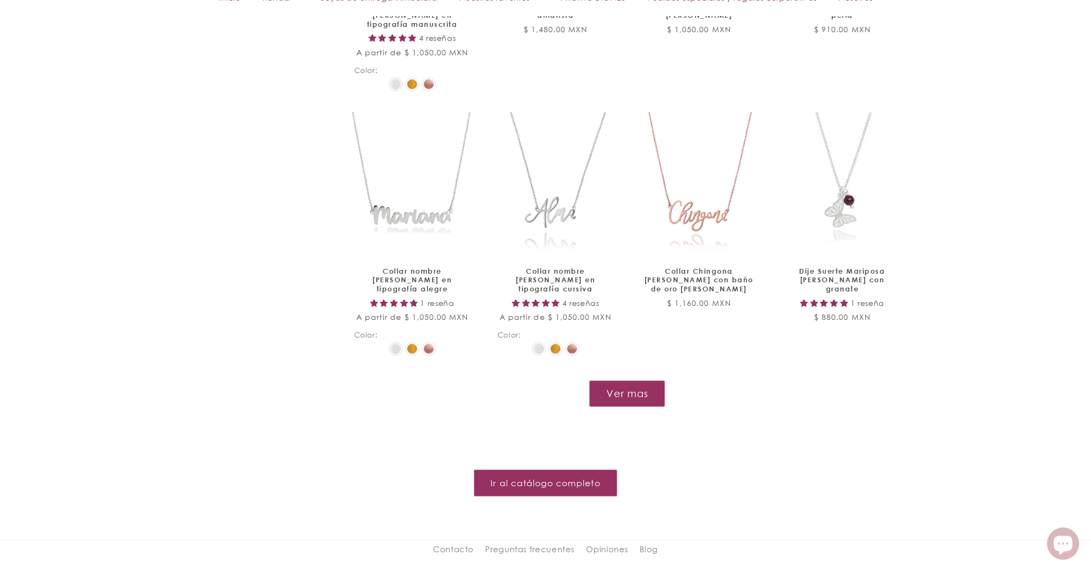
scroll to position [1304, 0]
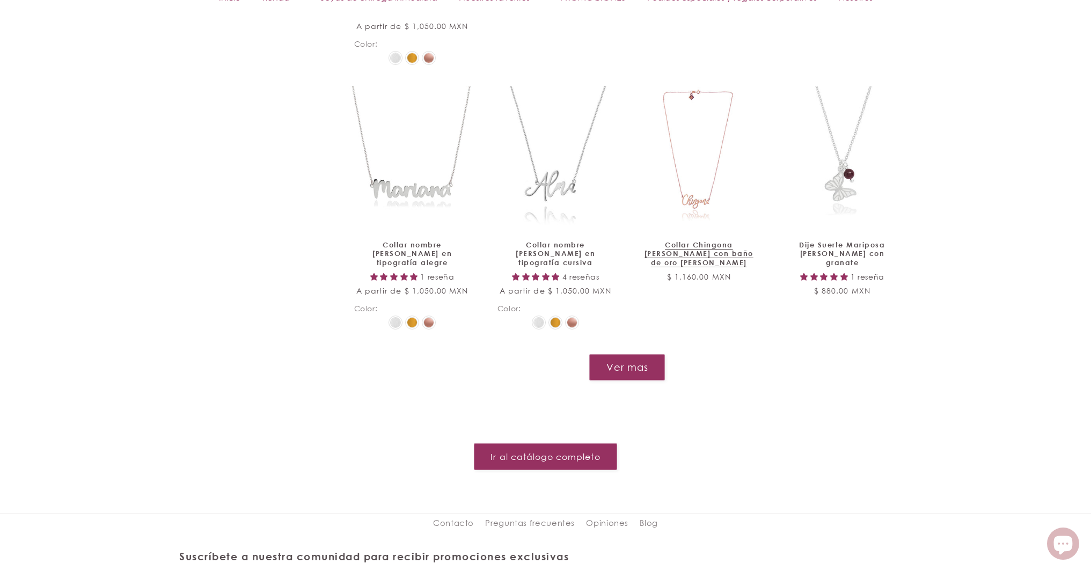
click at [678, 240] on link "Collar Chingona [PERSON_NAME] con baño de oro [PERSON_NAME]" at bounding box center [699, 253] width 116 height 27
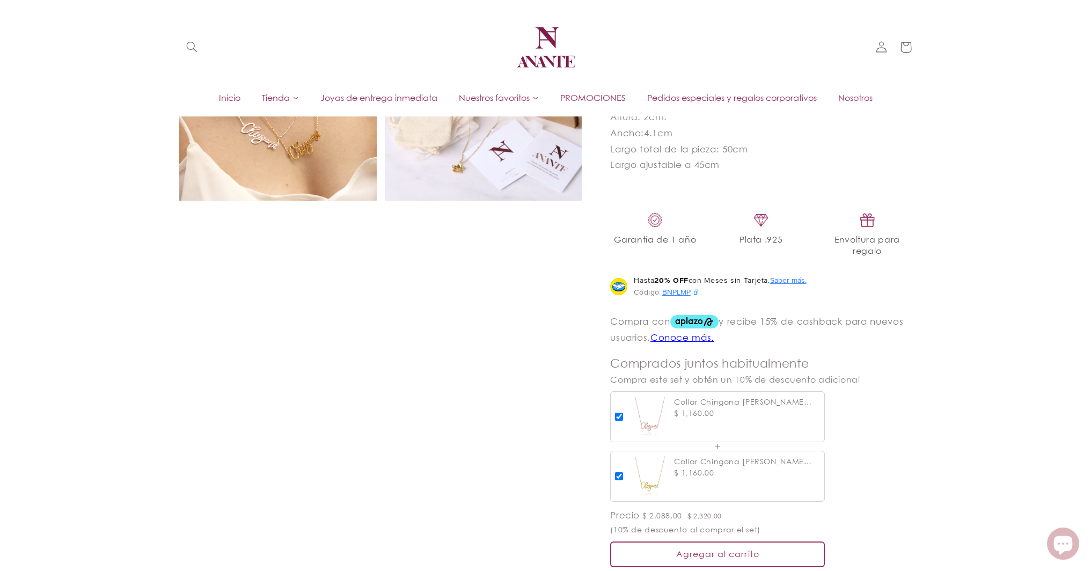
scroll to position [539, 0]
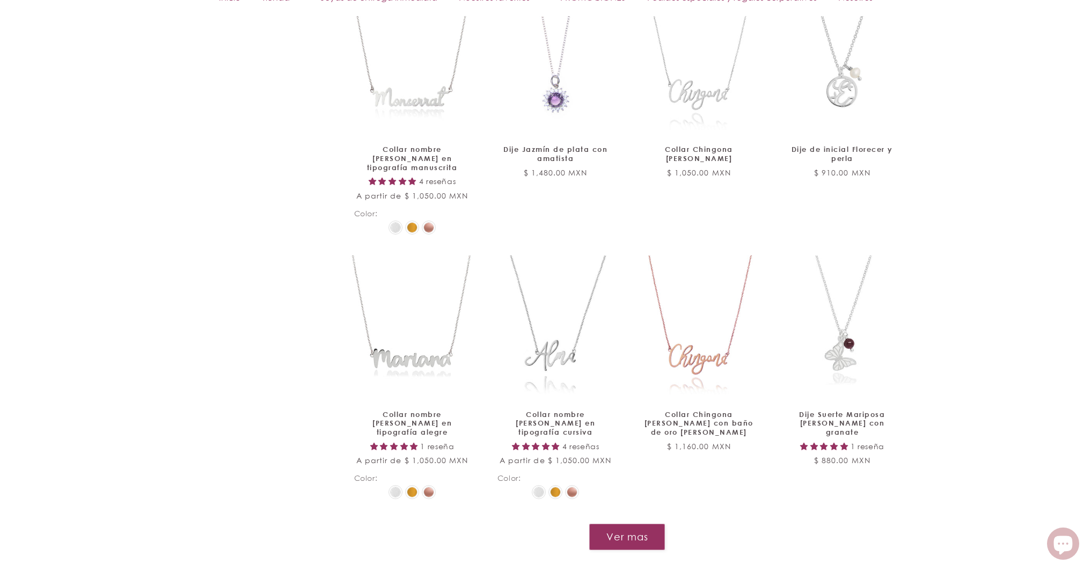
scroll to position [1278, 0]
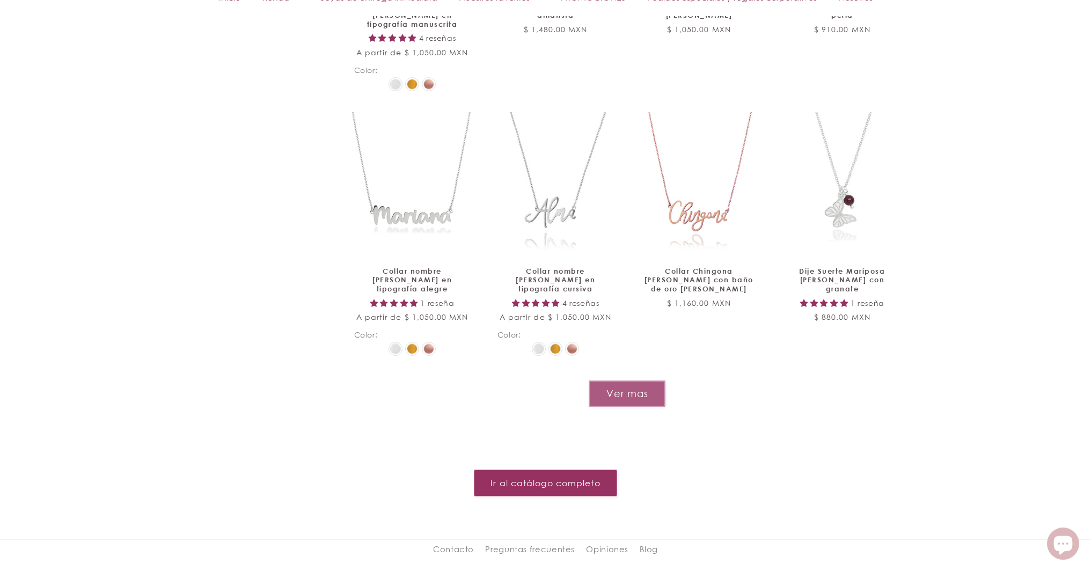
click at [642, 380] on button "Ver mas" at bounding box center [627, 393] width 77 height 26
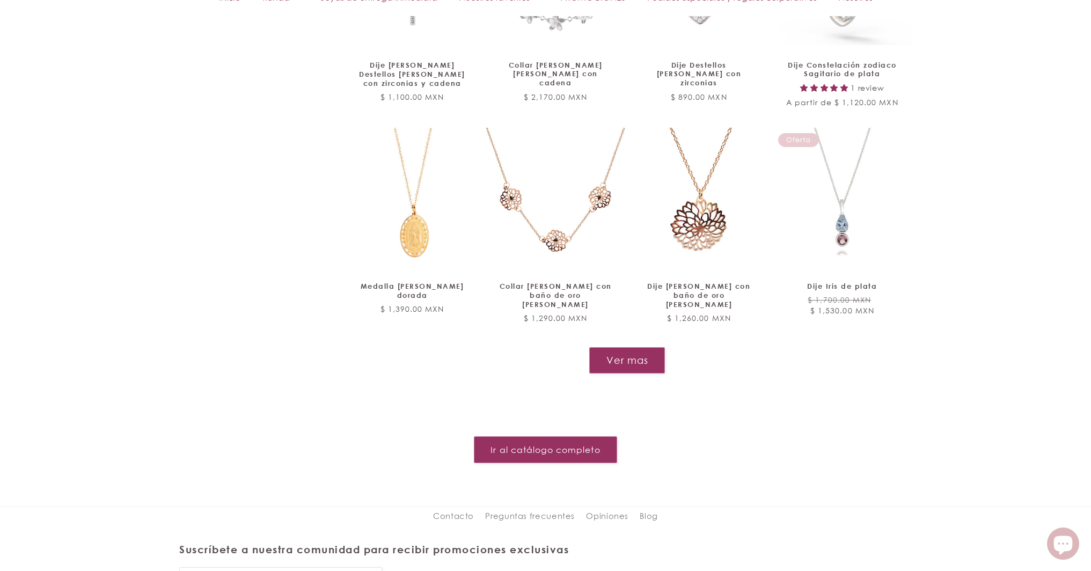
scroll to position [2257, 0]
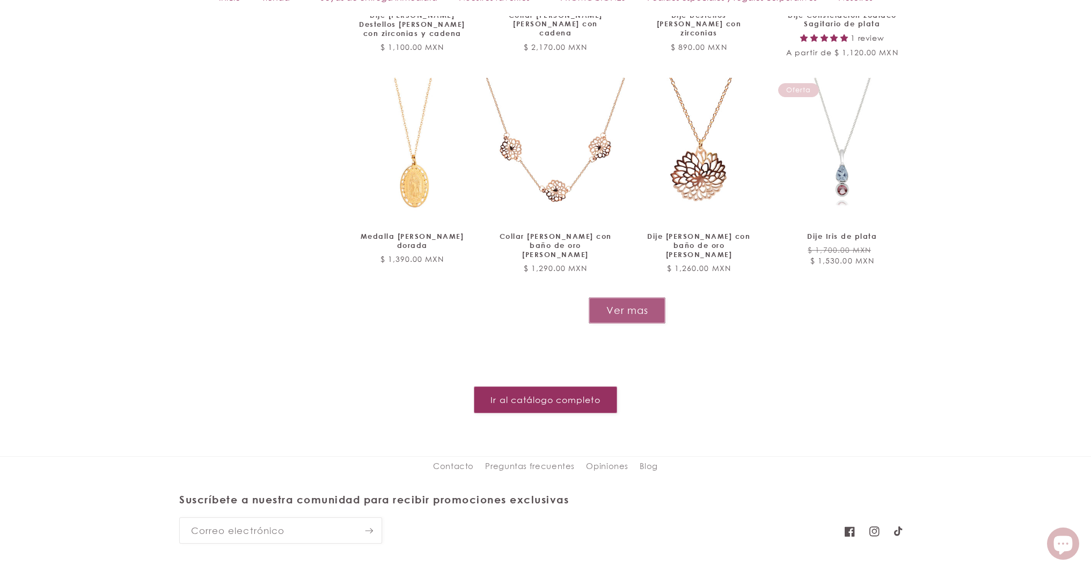
click at [622, 297] on button "Ver mas" at bounding box center [627, 310] width 77 height 26
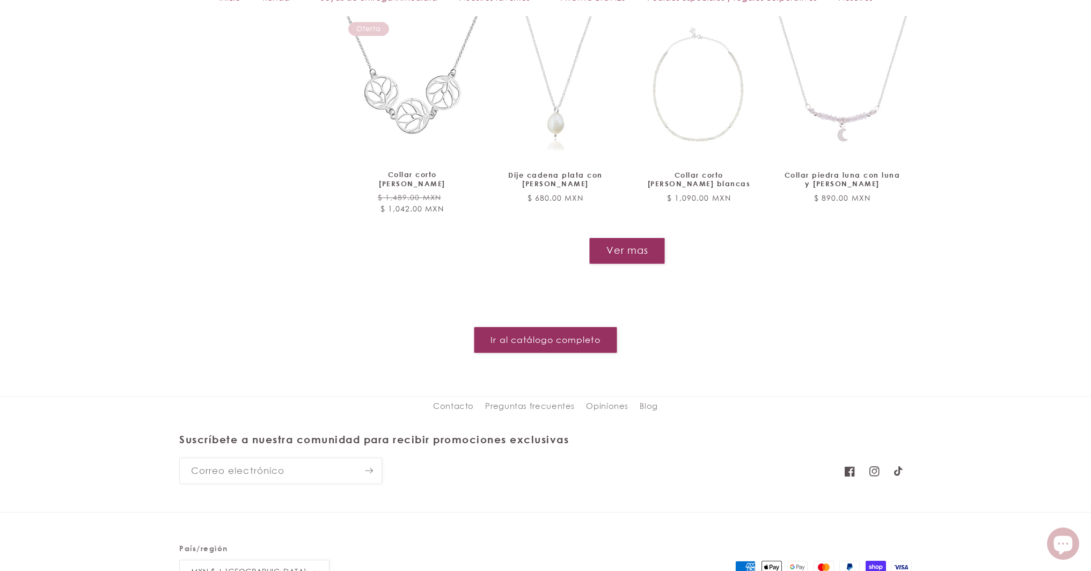
scroll to position [3175, 0]
click at [646, 236] on button "Ver mas" at bounding box center [627, 249] width 77 height 26
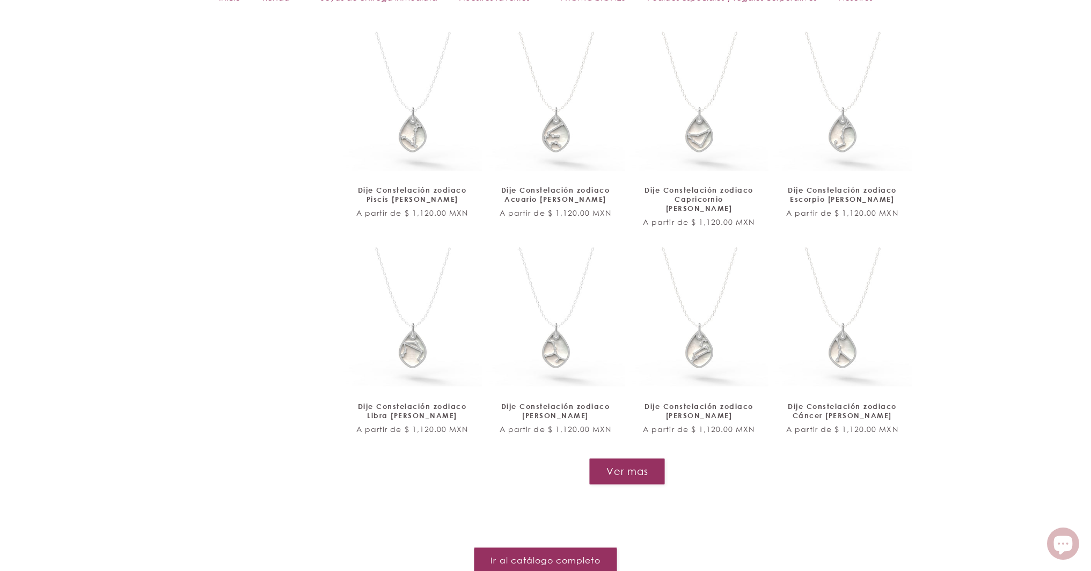
scroll to position [4006, 0]
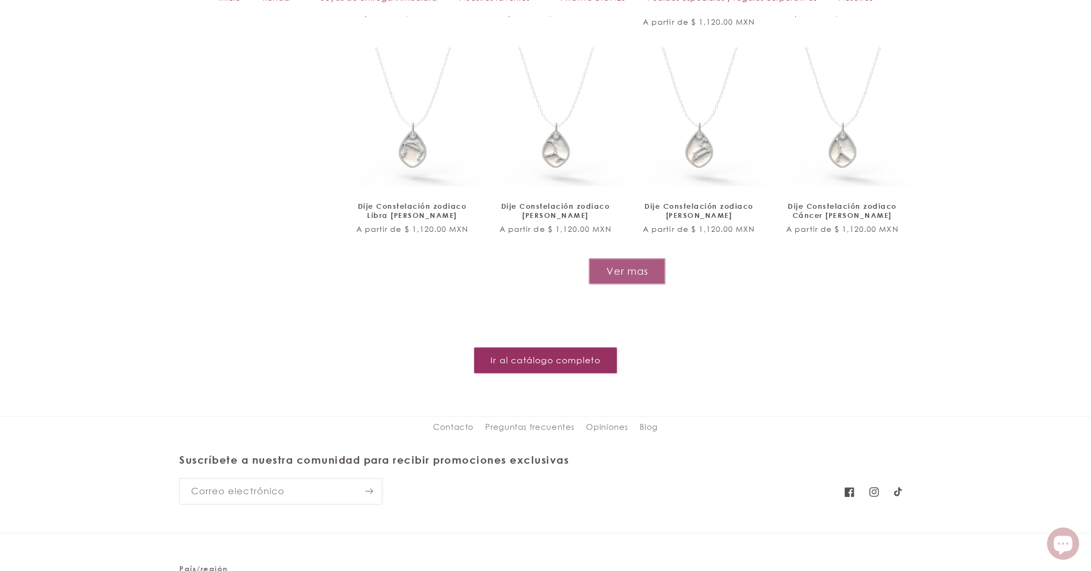
click at [605, 258] on button "Ver mas" at bounding box center [627, 271] width 77 height 26
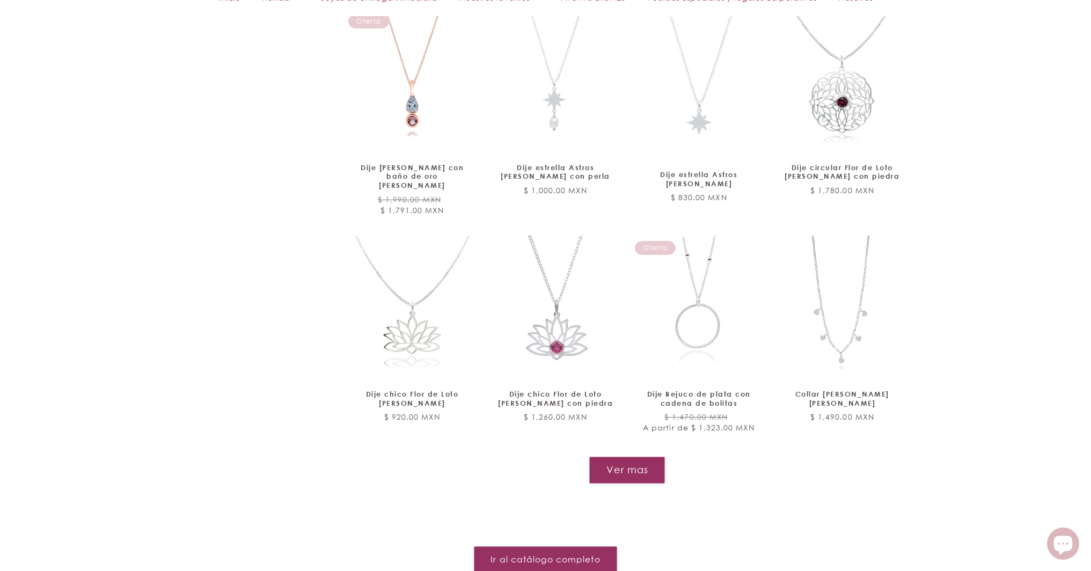
scroll to position [4730, 0]
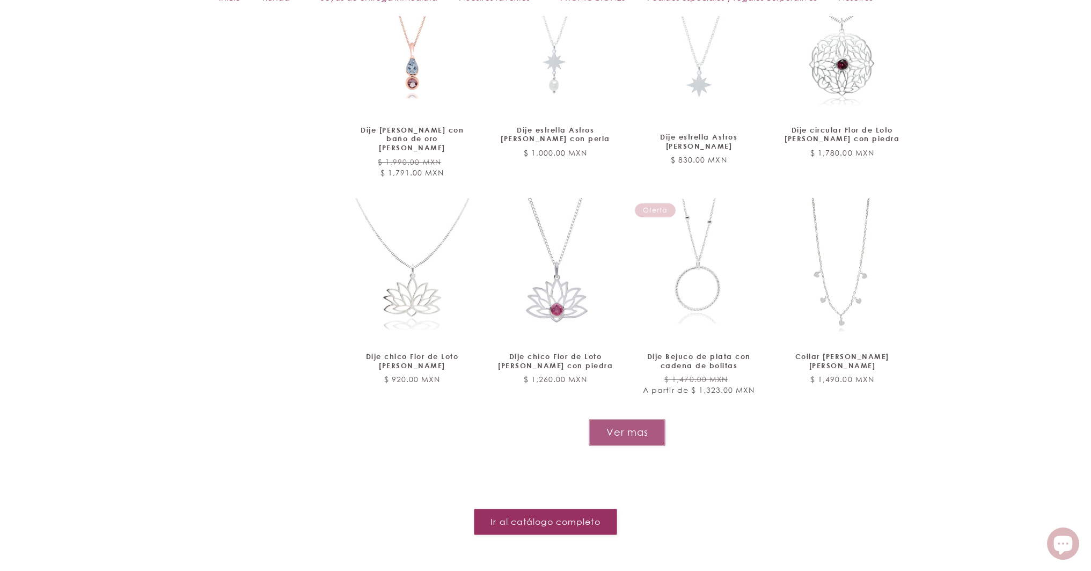
click at [626, 419] on button "Ver mas" at bounding box center [627, 432] width 77 height 26
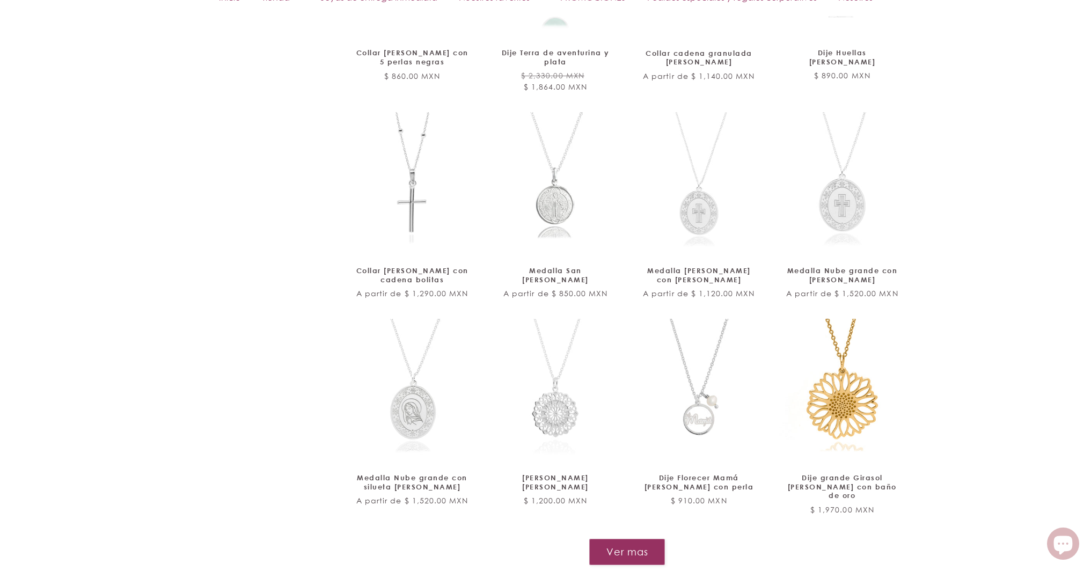
scroll to position [5491, 0]
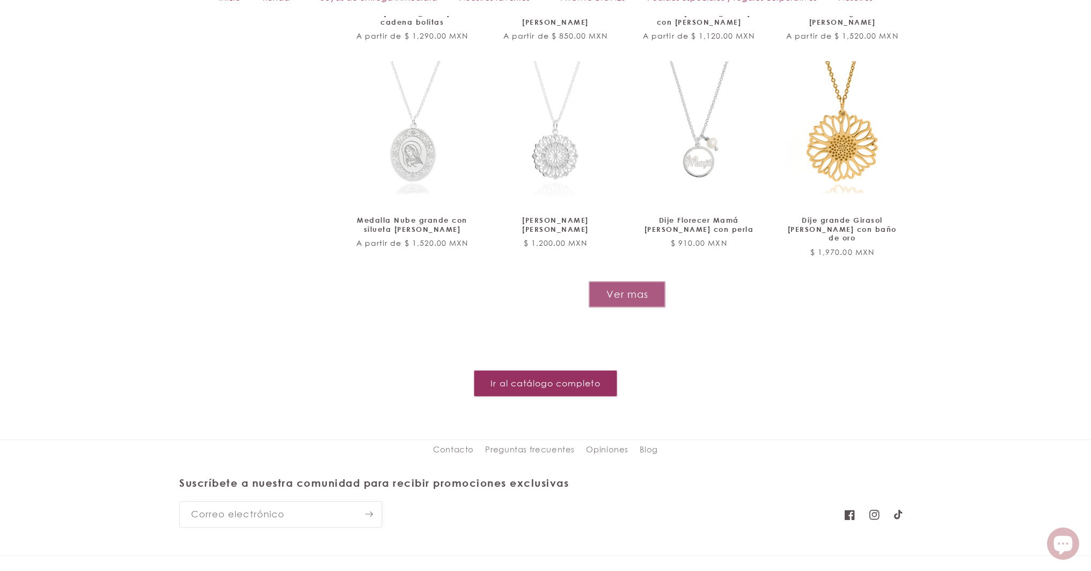
click at [644, 281] on button "Ver mas" at bounding box center [627, 294] width 77 height 26
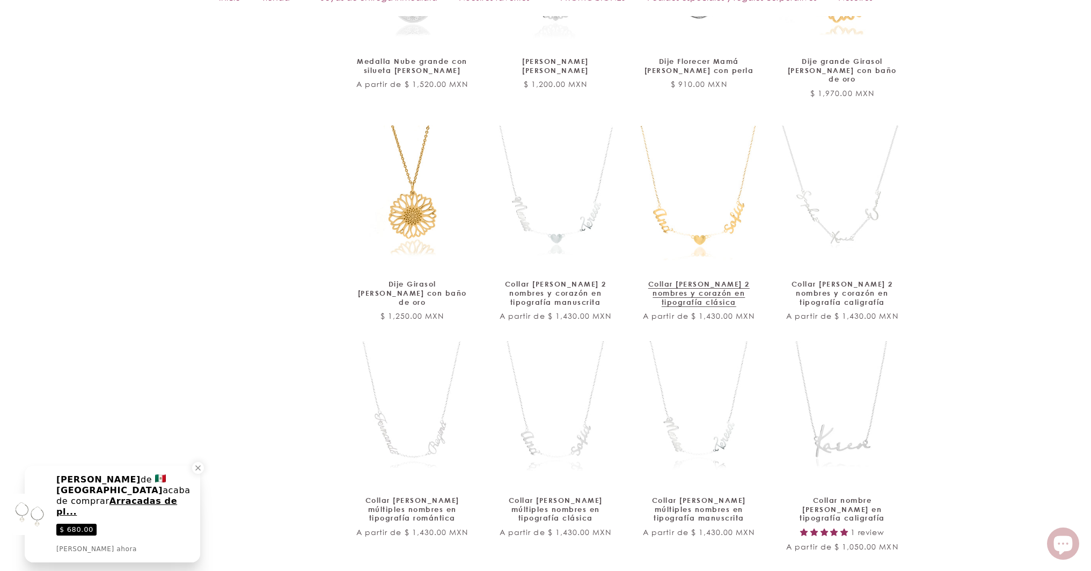
scroll to position [6056, 0]
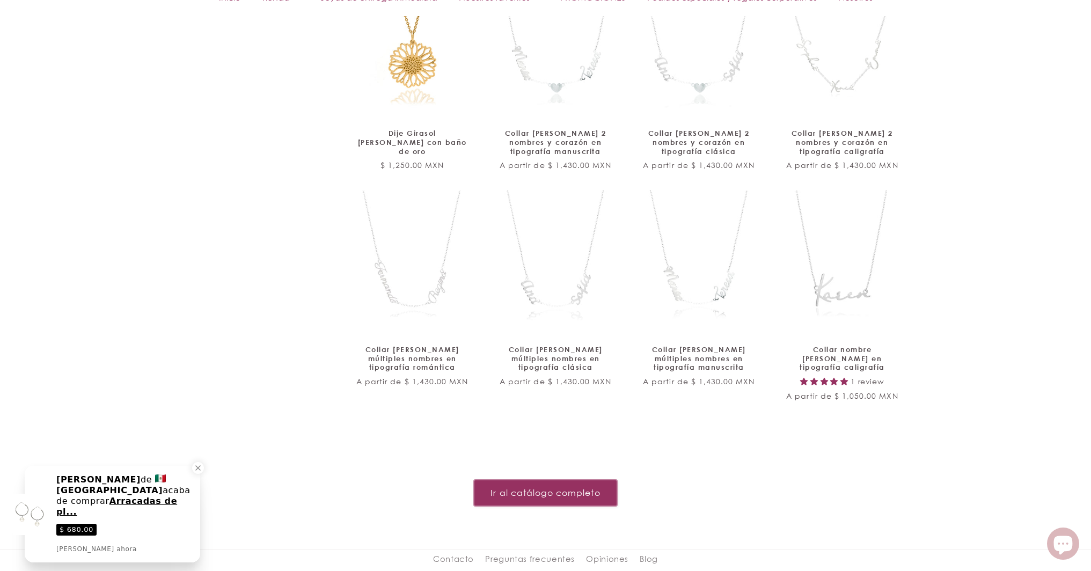
click at [590, 480] on link "Ir al catálogo completo" at bounding box center [545, 493] width 143 height 26
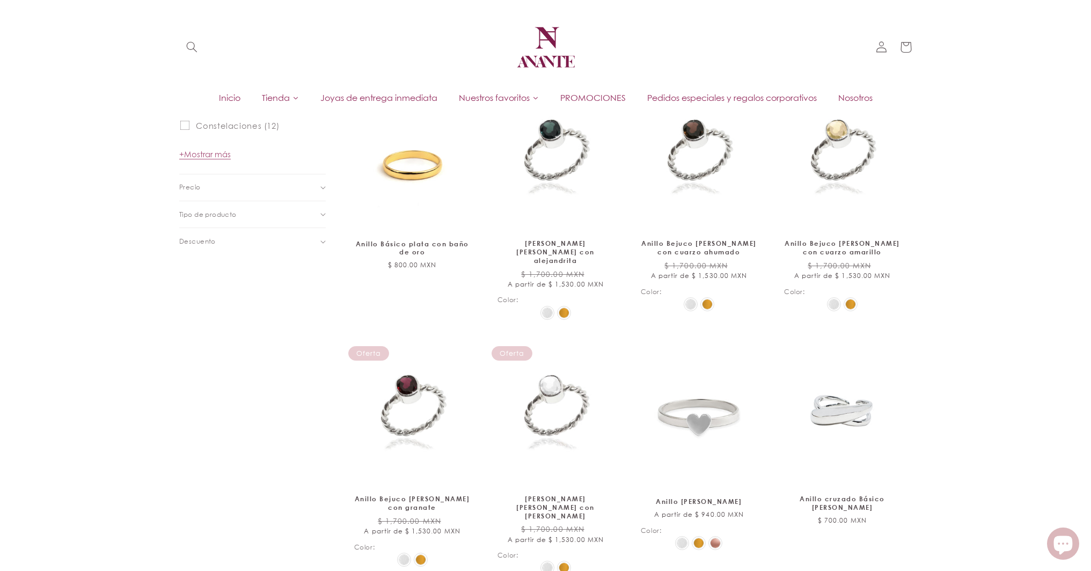
scroll to position [291, 0]
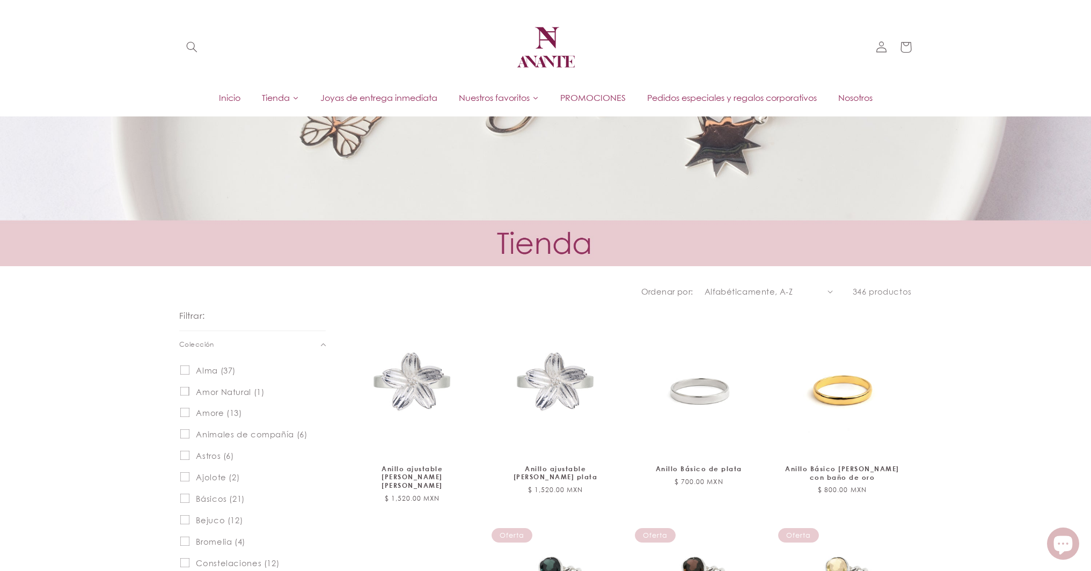
click at [353, 98] on span "Joyas de entrega inmediata" at bounding box center [378, 98] width 117 height 12
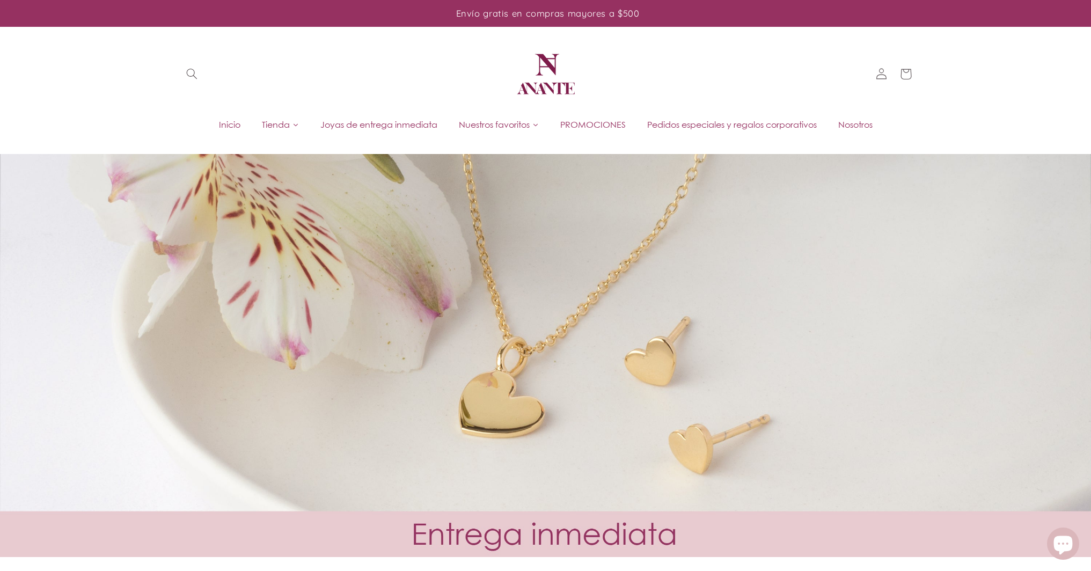
click at [282, 121] on span "Tienda" at bounding box center [276, 125] width 28 height 12
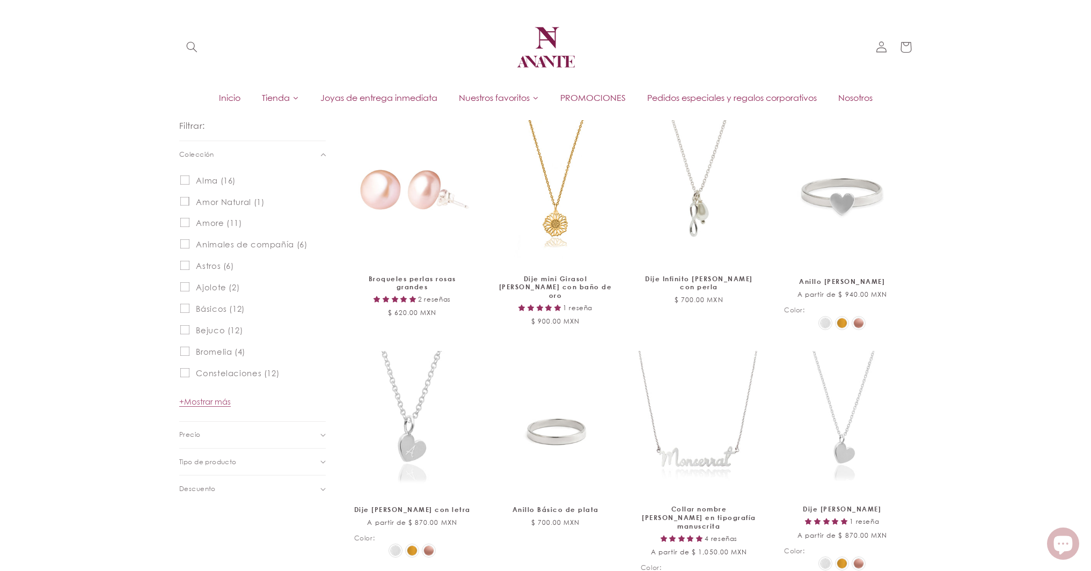
scroll to position [476, 0]
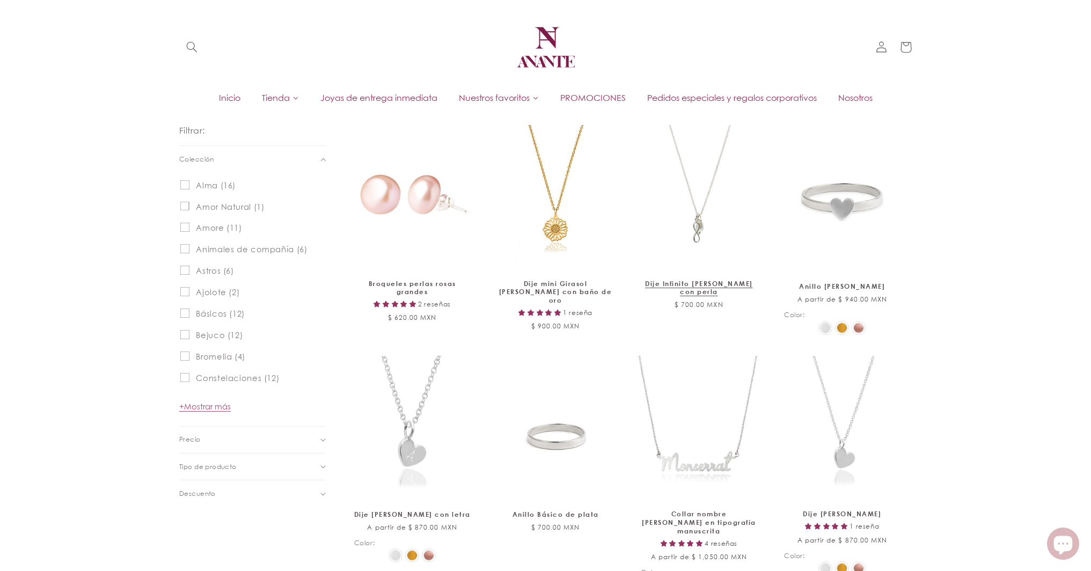
click at [660, 280] on link "Dije Infinito [PERSON_NAME] con perla" at bounding box center [699, 288] width 116 height 17
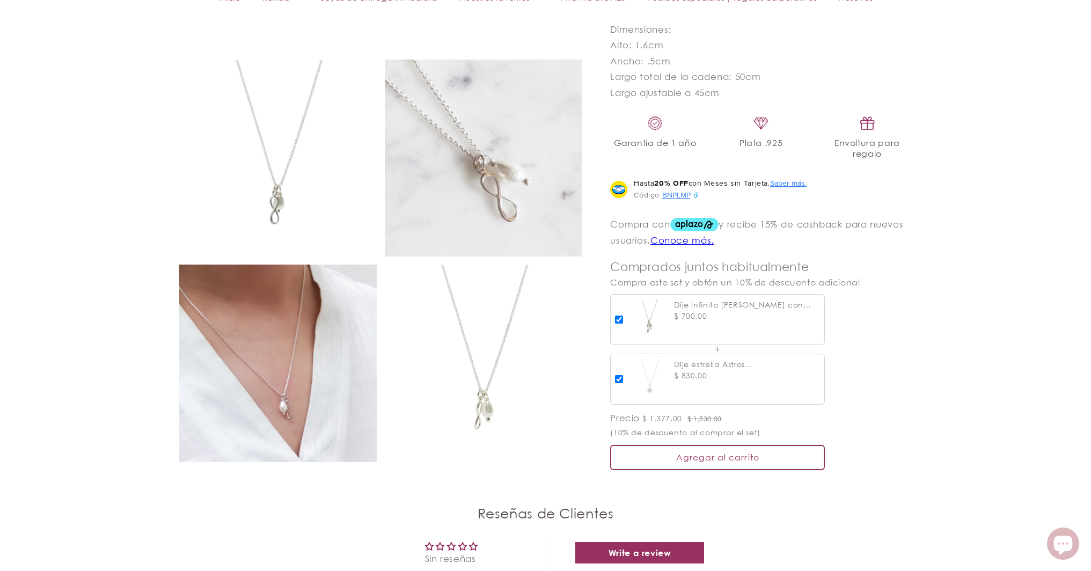
scroll to position [741, 0]
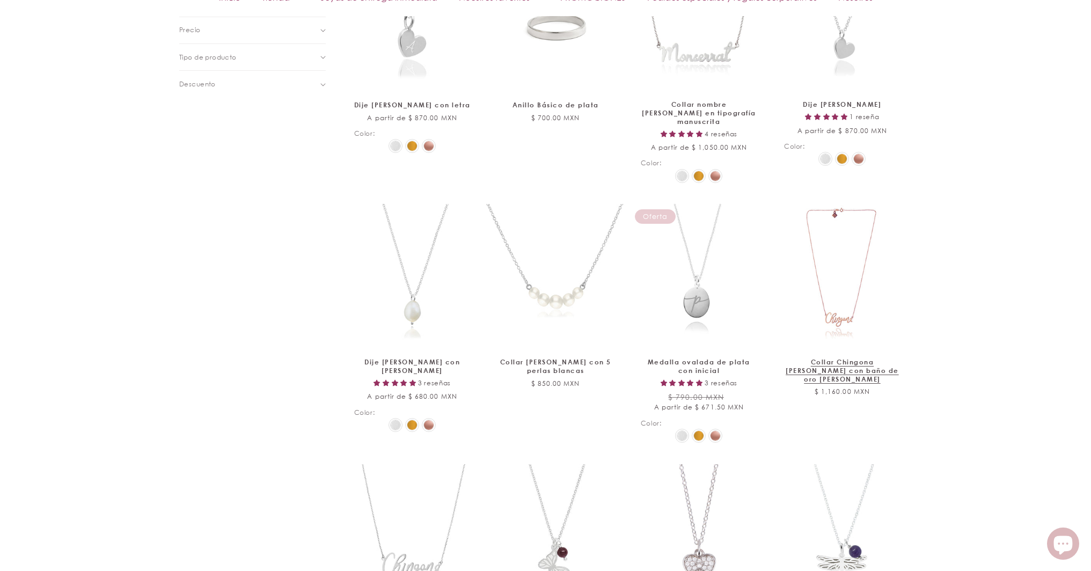
scroll to position [1211, 0]
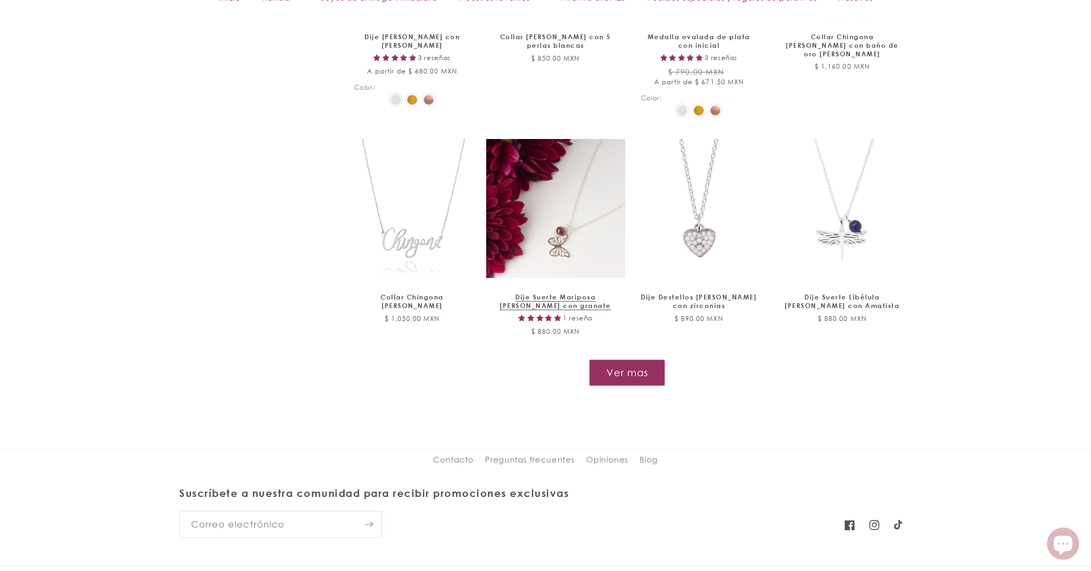
click at [583, 293] on link "Dije Suerte Mariposa [PERSON_NAME] con granate" at bounding box center [555, 301] width 116 height 17
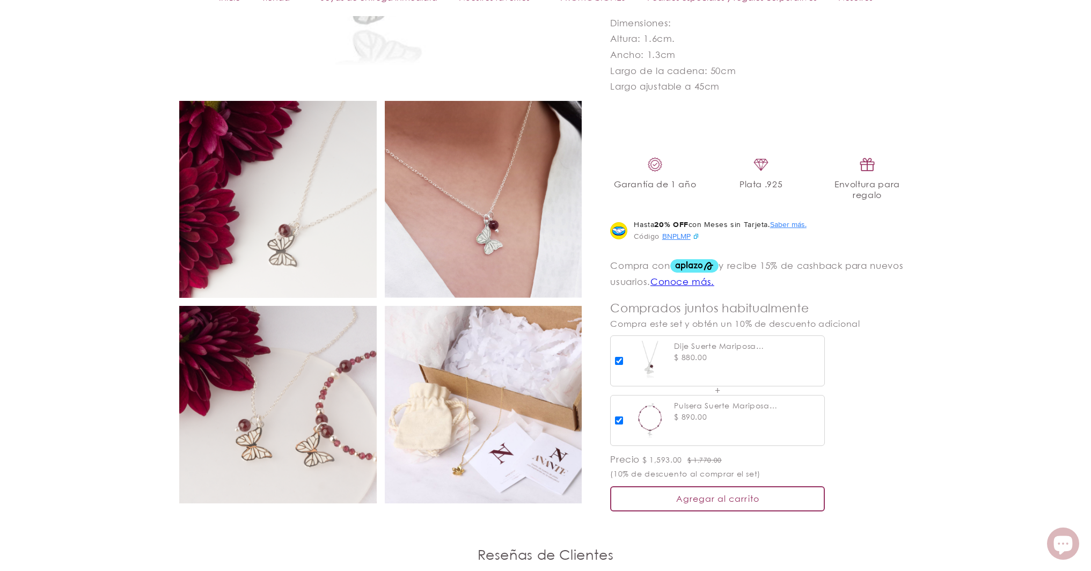
scroll to position [717, 0]
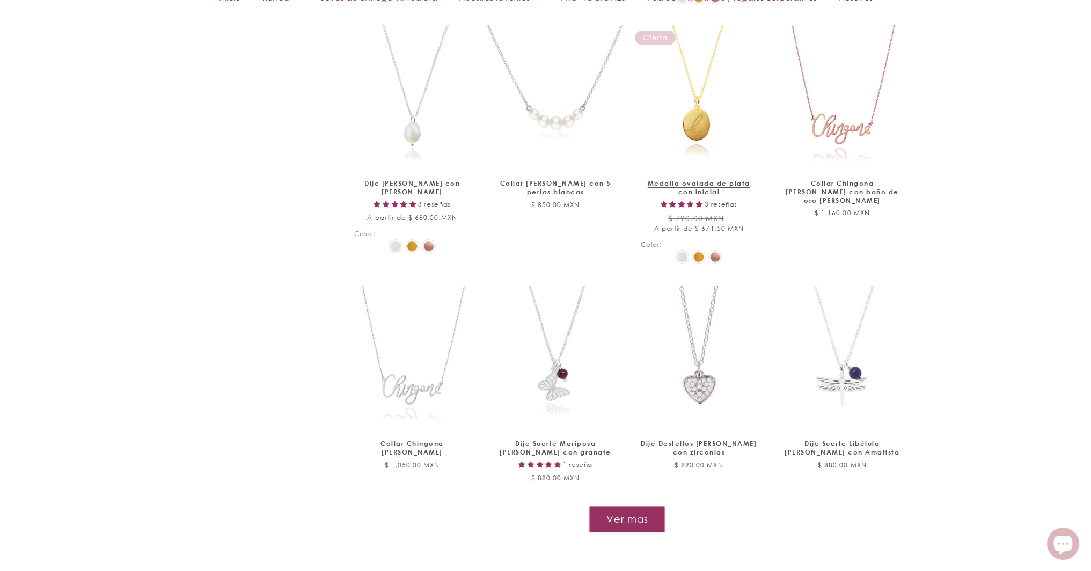
scroll to position [1097, 0]
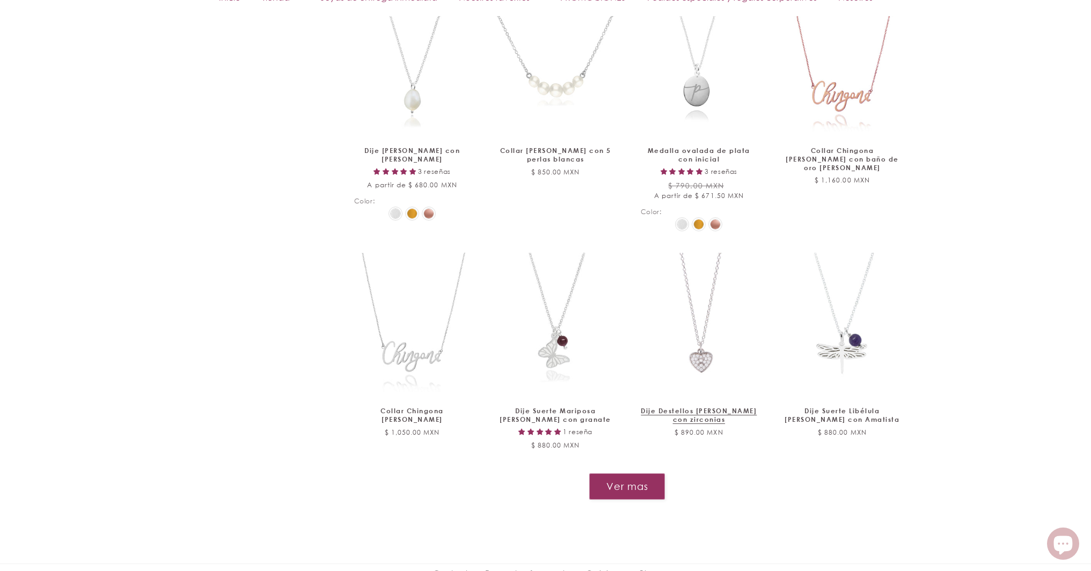
click at [698, 407] on link "Dije Destellos [PERSON_NAME] con zirconias" at bounding box center [699, 415] width 116 height 17
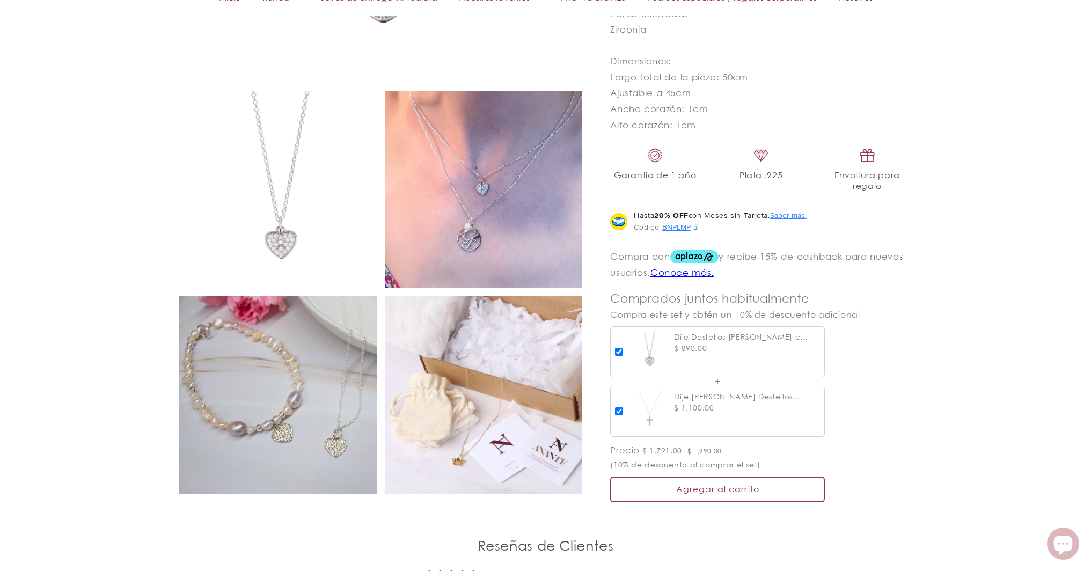
scroll to position [713, 0]
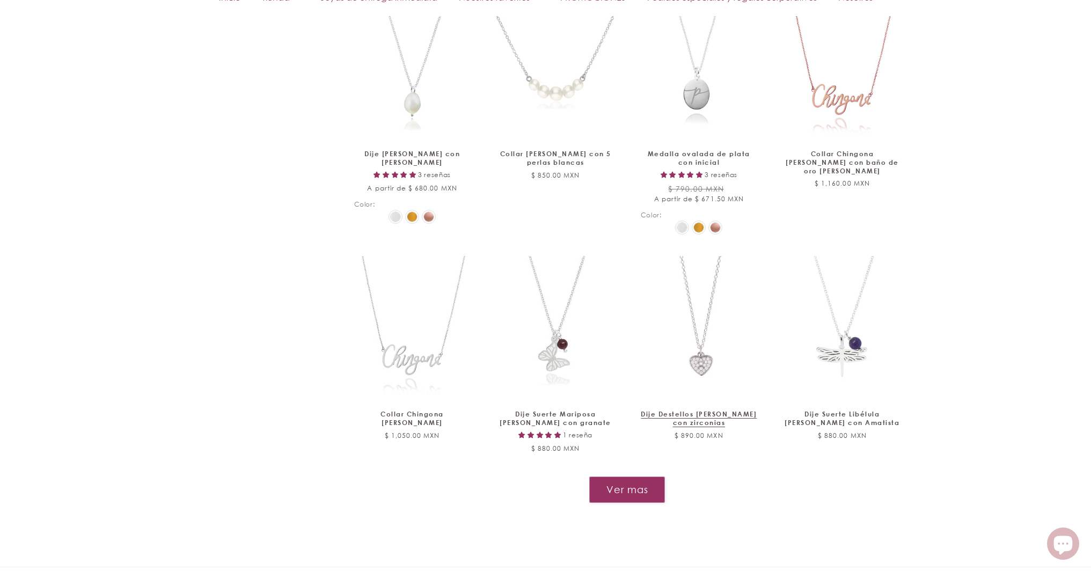
scroll to position [1094, 0]
click at [638, 477] on button "Ver mas" at bounding box center [627, 490] width 77 height 26
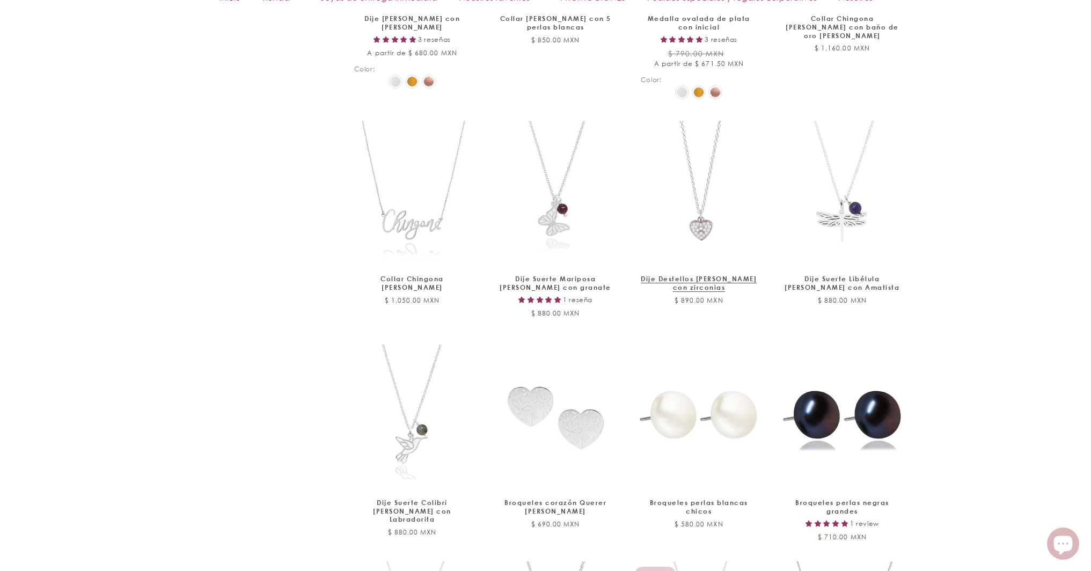
scroll to position [1306, 0]
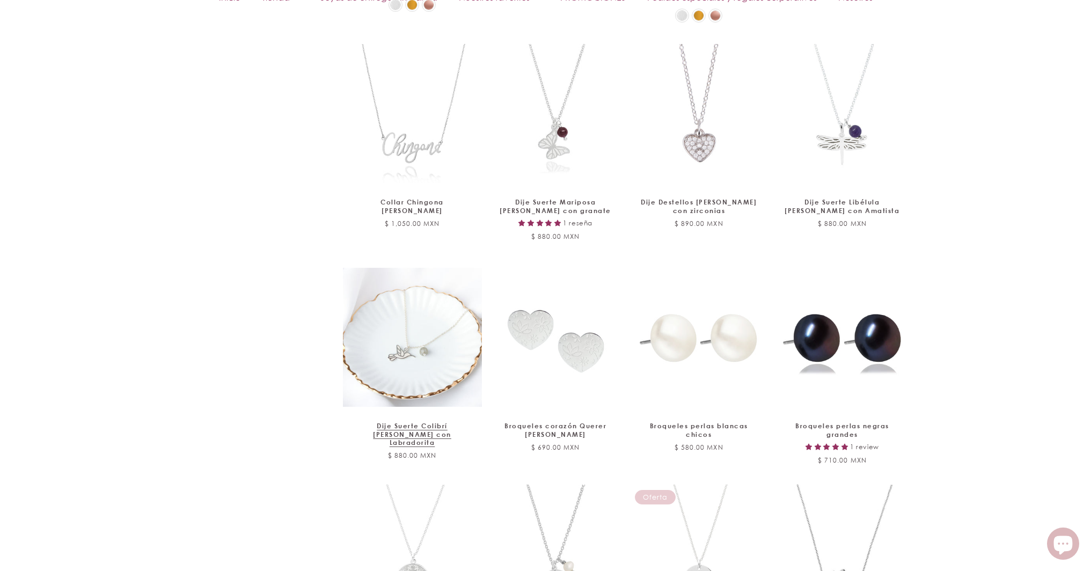
click at [406, 422] on link "Dije Suerte Colibrí de plata con Labradorita" at bounding box center [412, 434] width 116 height 25
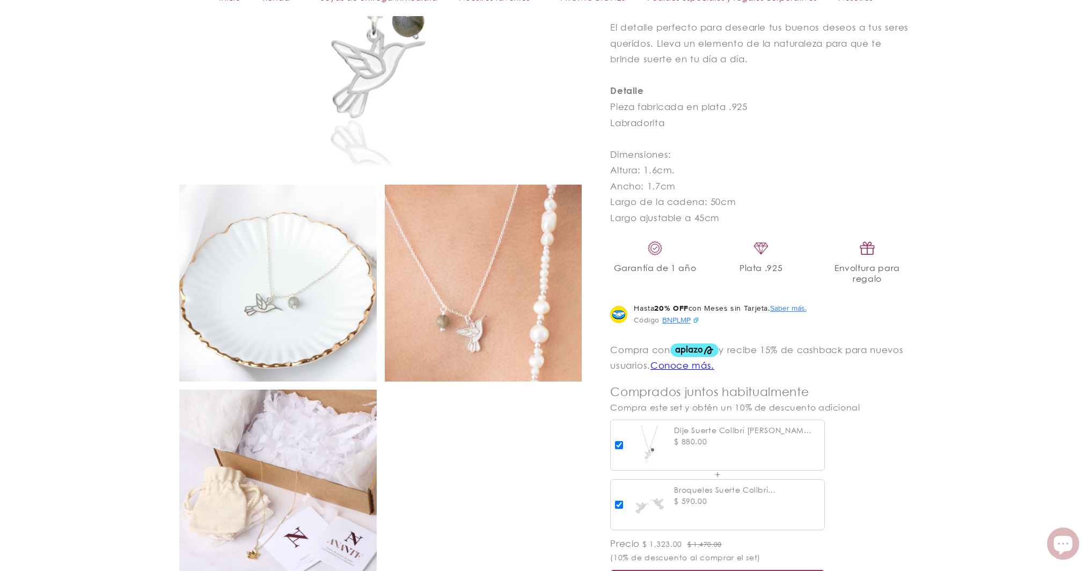
scroll to position [531, 0]
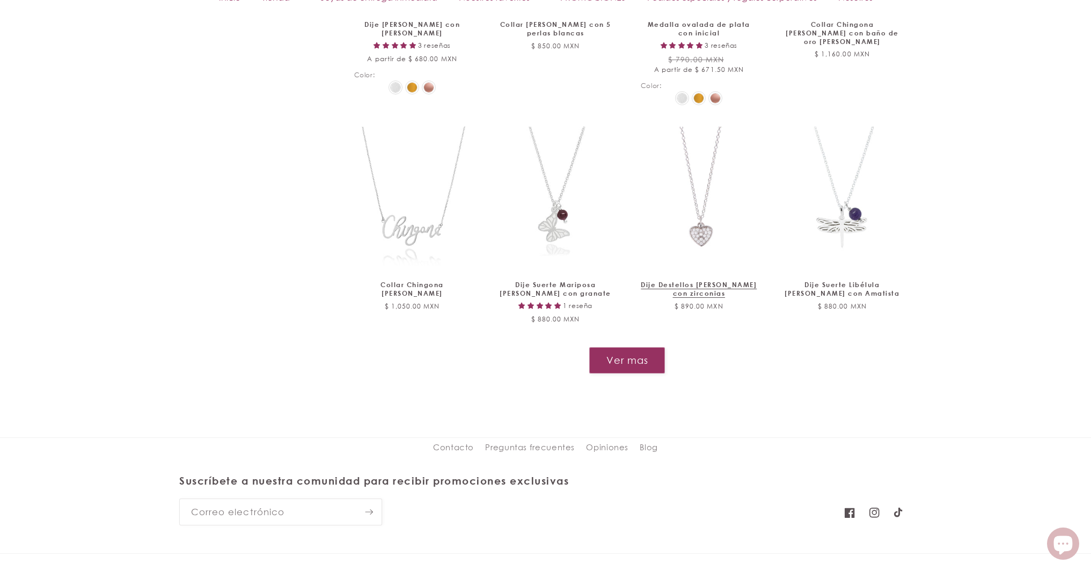
scroll to position [1309, 0]
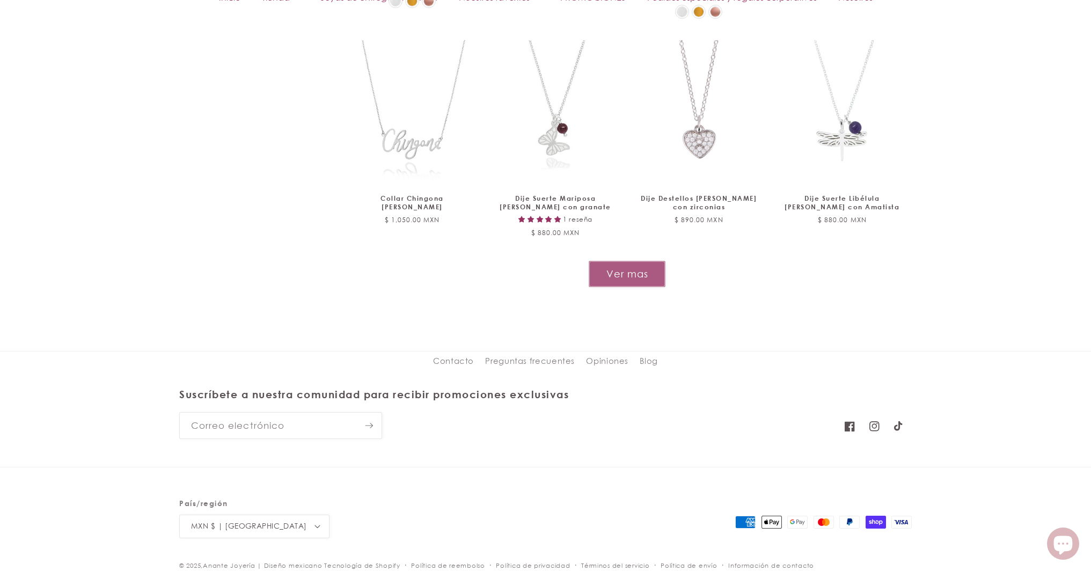
click at [649, 265] on button "Ver mas" at bounding box center [627, 274] width 77 height 26
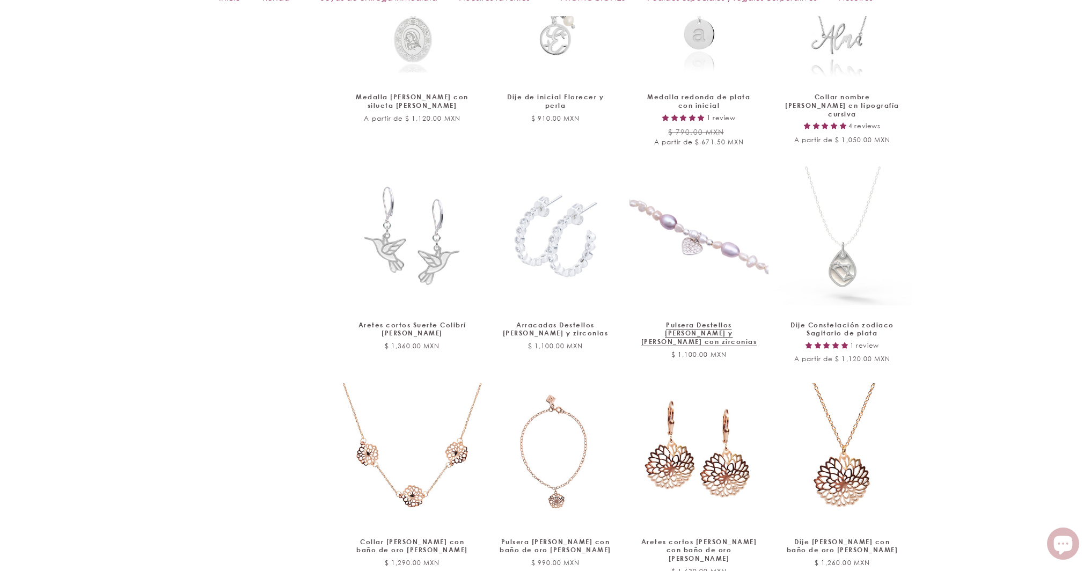
scroll to position [1997, 0]
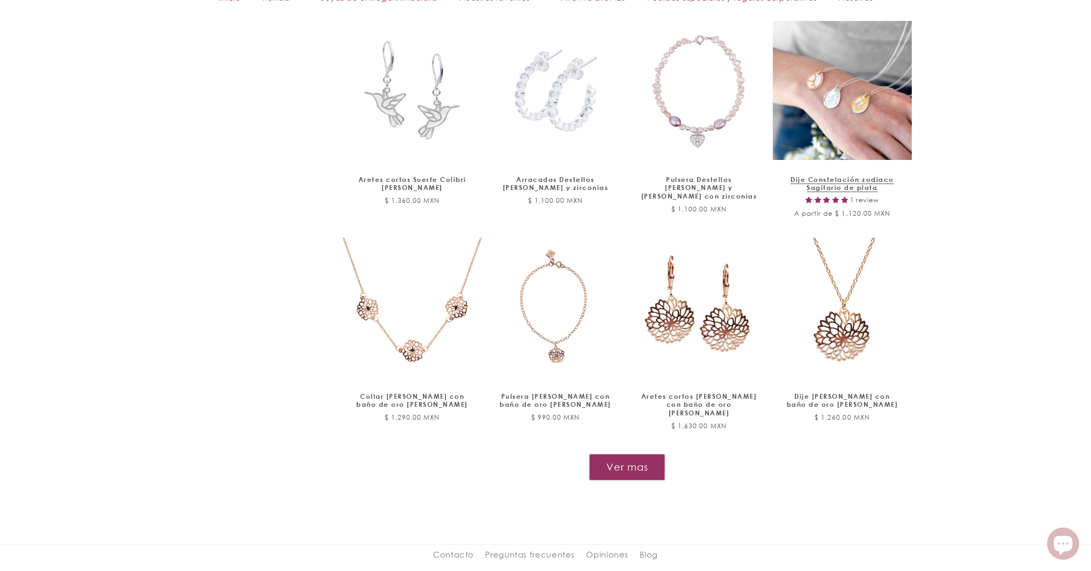
click at [862, 175] on link "Dije Constelación zodiaco Sagitario de plata" at bounding box center [842, 183] width 116 height 17
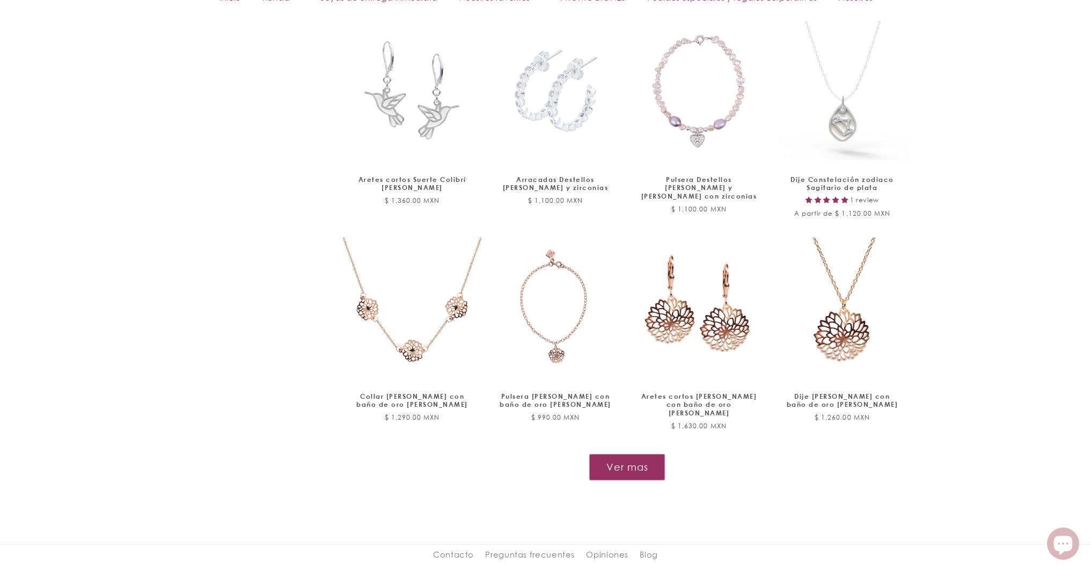
scroll to position [1994, 0]
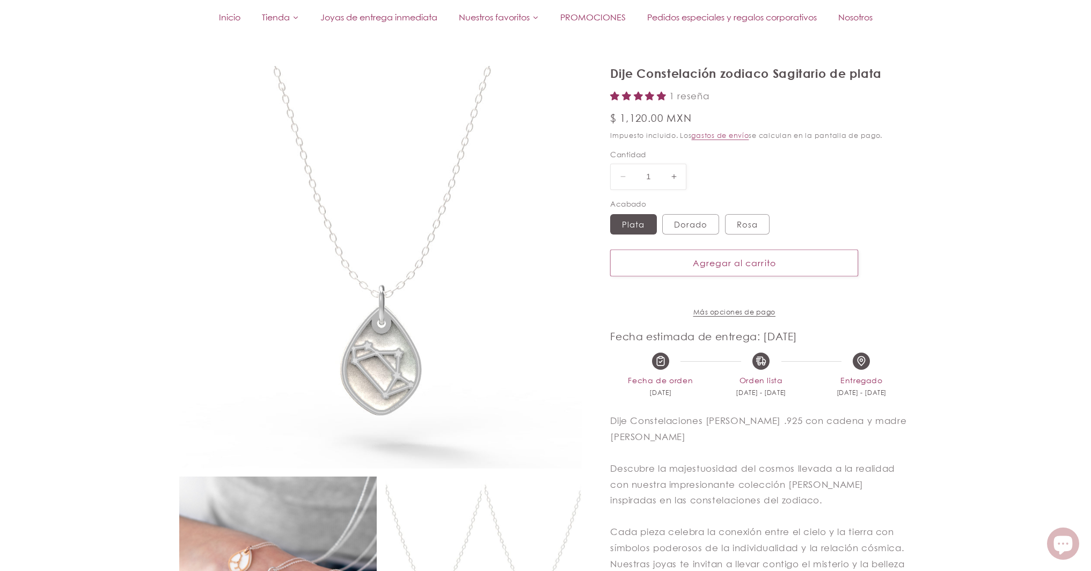
select select "{"isForProduct":true,"id":45146793443482,"title":"Plata","available":true,"pric…"
select select "{"isForProduct":false,"id":45146770604186,"title":"Plata","available":true,"pri…"
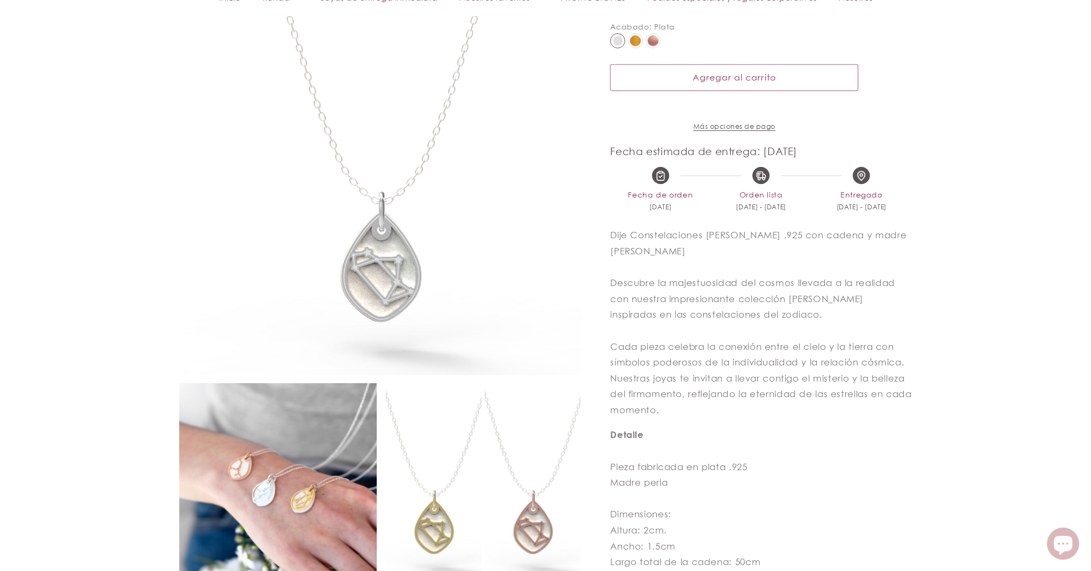
scroll to position [387, 0]
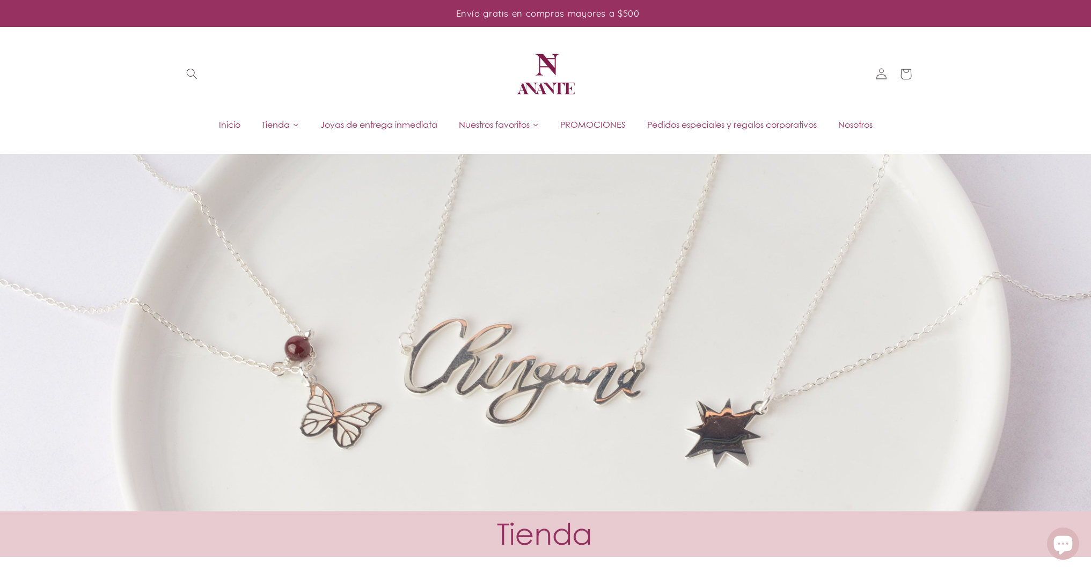
scroll to position [1309, 0]
